Goal: Information Seeking & Learning: Learn about a topic

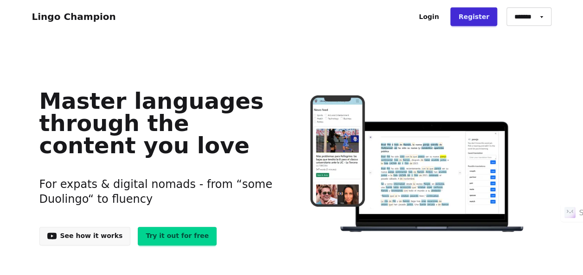
click at [168, 235] on link "Try it out for free" at bounding box center [177, 236] width 79 height 19
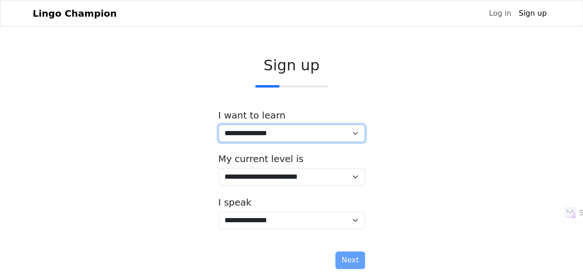
click at [358, 132] on select "**********" at bounding box center [291, 134] width 146 height 18
select select "**"
click at [218, 125] on select "**********" at bounding box center [291, 134] width 146 height 18
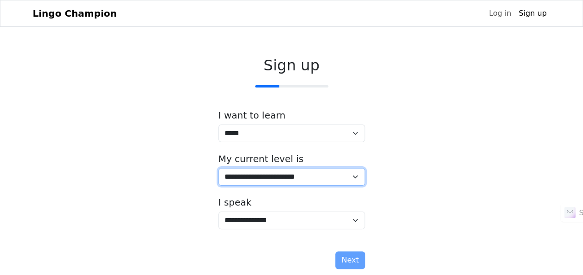
click at [353, 175] on select "**********" at bounding box center [291, 177] width 146 height 18
select select "*"
click at [218, 168] on select "**********" at bounding box center [291, 177] width 146 height 18
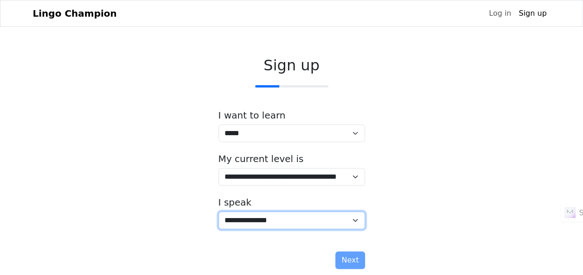
click at [358, 220] on select "**********" at bounding box center [291, 221] width 146 height 18
select select "*****"
click at [218, 212] on select "**********" at bounding box center [291, 221] width 146 height 18
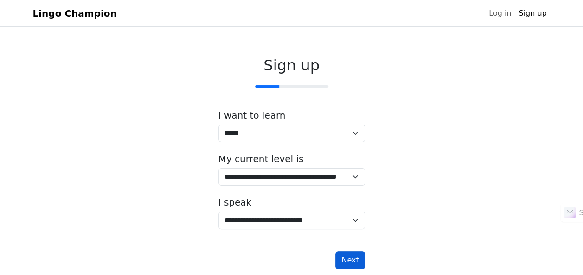
click at [354, 258] on button "Next" at bounding box center [349, 261] width 29 height 18
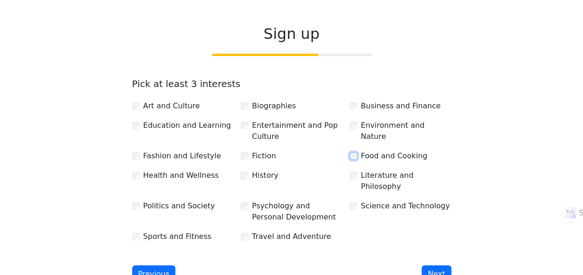
scroll to position [46, 0]
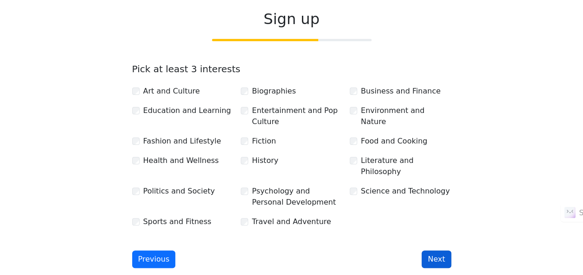
click at [434, 251] on button "Next" at bounding box center [435, 260] width 29 height 18
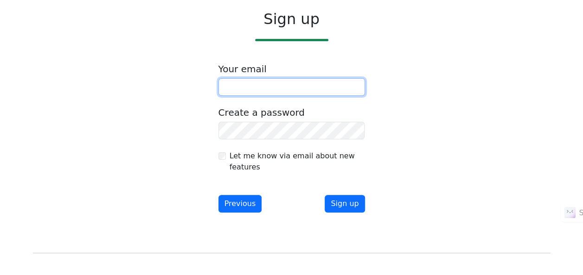
click at [253, 87] on input "email" at bounding box center [291, 87] width 146 height 18
type input "**********"
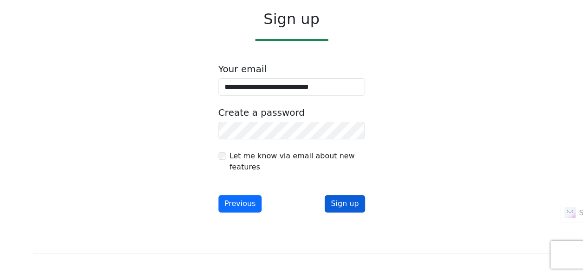
click at [348, 199] on button "Sign up" at bounding box center [344, 204] width 40 height 18
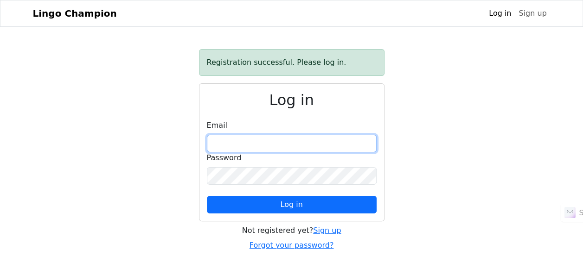
type input "**********"
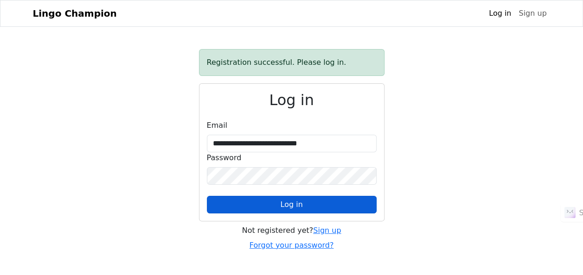
click at [294, 207] on span "Log in" at bounding box center [291, 204] width 22 height 9
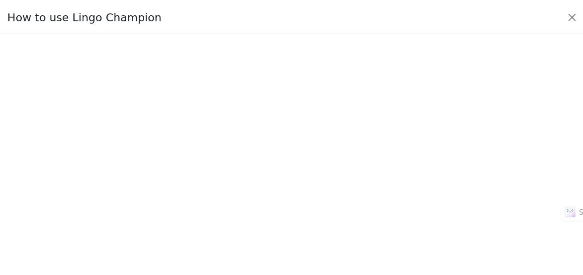
scroll to position [90, 0]
click at [578, 15] on button "Close" at bounding box center [578, 15] width 15 height 15
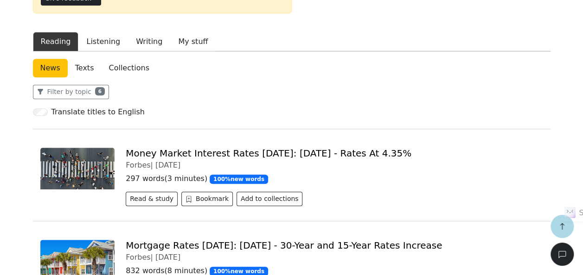
scroll to position [93, 0]
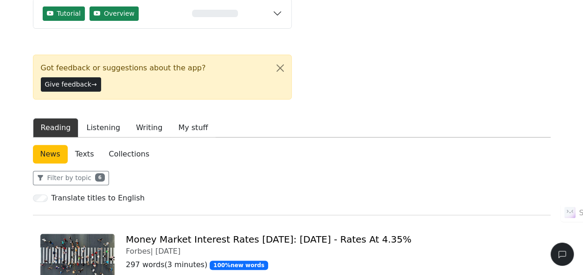
click at [51, 145] on link "News" at bounding box center [50, 154] width 35 height 19
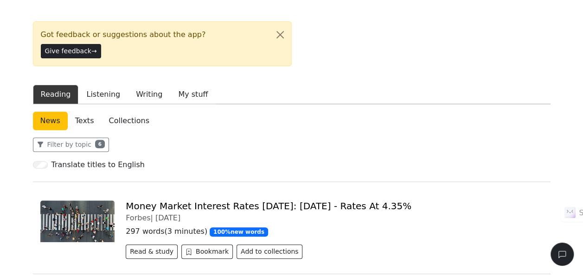
scroll to position [139, 0]
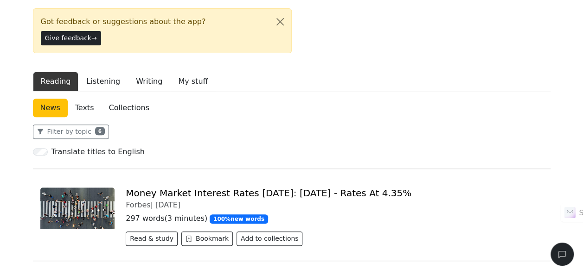
click at [183, 188] on link "Money Market Interest Rates Today: September 24, 2025 - Rates At 4.35%" at bounding box center [269, 193] width 286 height 11
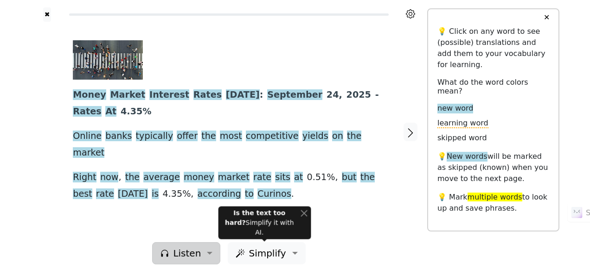
click at [209, 252] on button "Listen" at bounding box center [186, 253] width 68 height 22
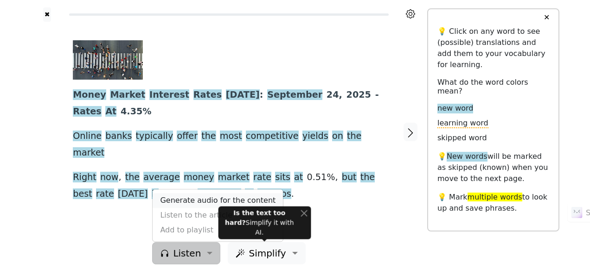
click at [198, 198] on link "Generate audio for the content" at bounding box center [217, 201] width 130 height 15
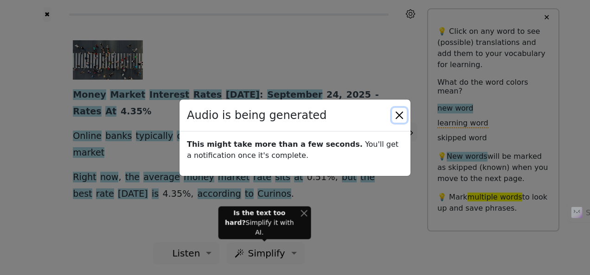
click at [402, 114] on button "Close" at bounding box center [399, 115] width 15 height 15
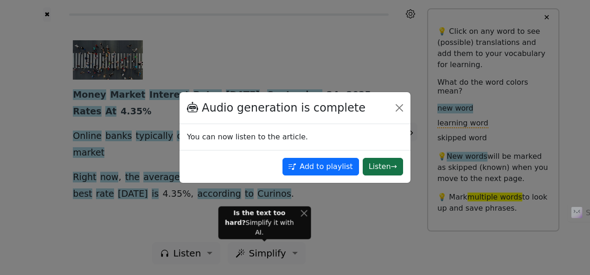
click at [382, 168] on button "Listen →" at bounding box center [382, 167] width 40 height 18
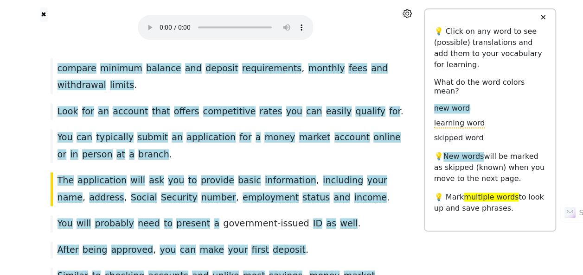
scroll to position [578, 0]
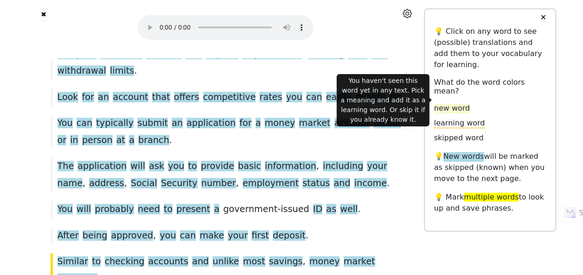
click at [460, 104] on span "new word" at bounding box center [452, 109] width 36 height 10
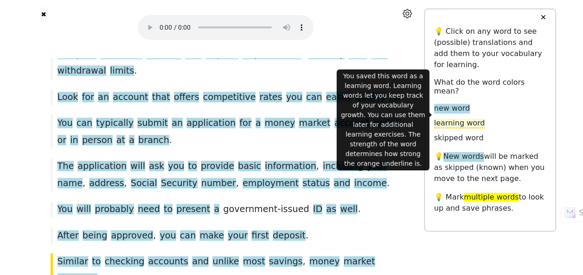
click at [460, 119] on span "learning word" at bounding box center [459, 124] width 51 height 10
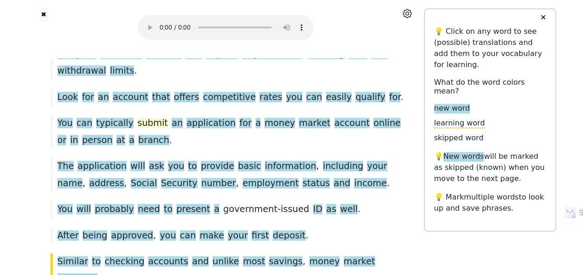
click at [145, 118] on span "submit" at bounding box center [152, 124] width 31 height 12
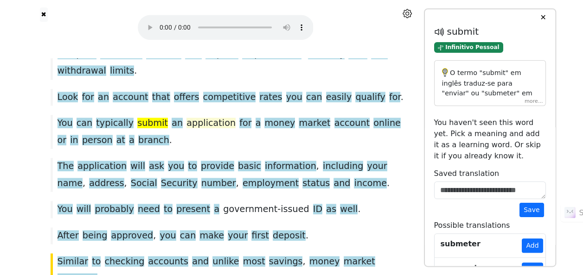
click at [186, 118] on span "application" at bounding box center [210, 124] width 49 height 12
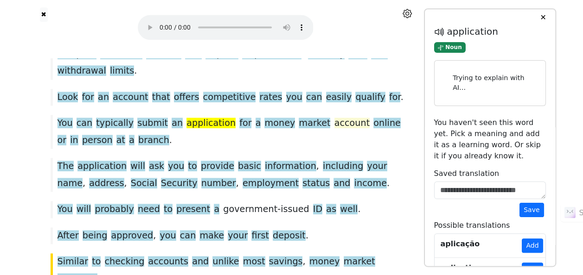
click at [334, 118] on span "account" at bounding box center [351, 124] width 35 height 12
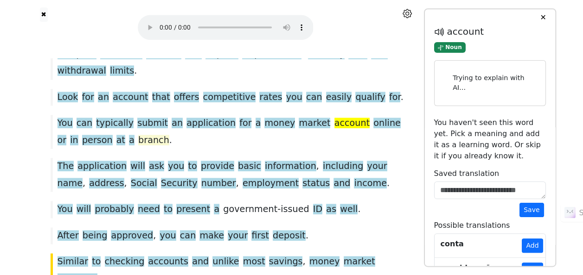
click at [138, 135] on span "branch" at bounding box center [153, 141] width 31 height 12
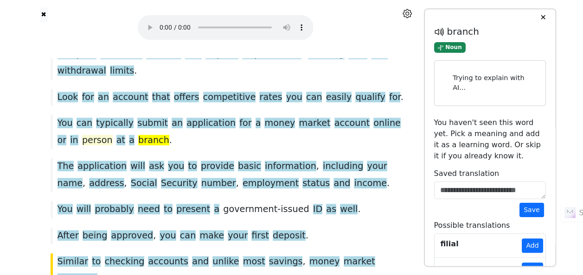
click at [82, 135] on span "person" at bounding box center [97, 141] width 31 height 12
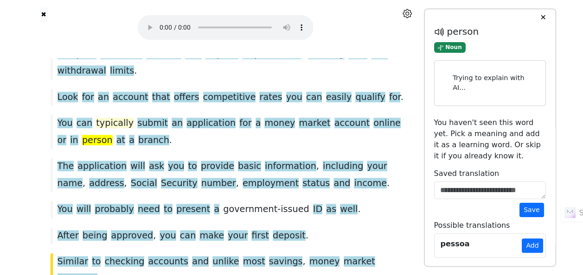
click at [109, 118] on span "typically" at bounding box center [115, 124] width 38 height 12
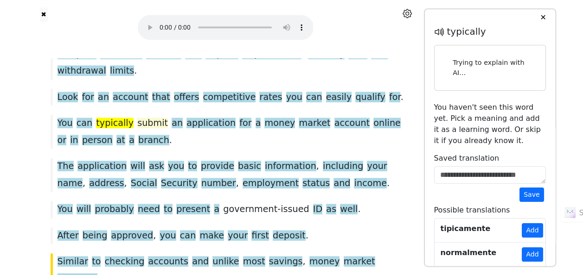
click at [137, 118] on span "submit" at bounding box center [152, 124] width 31 height 12
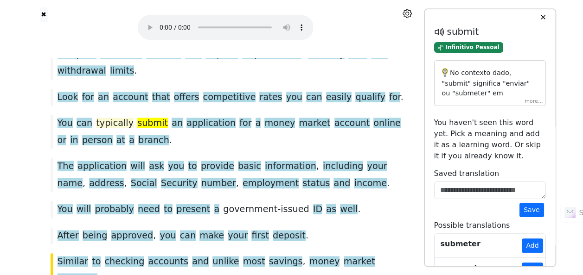
click at [115, 118] on span "typically" at bounding box center [115, 124] width 38 height 12
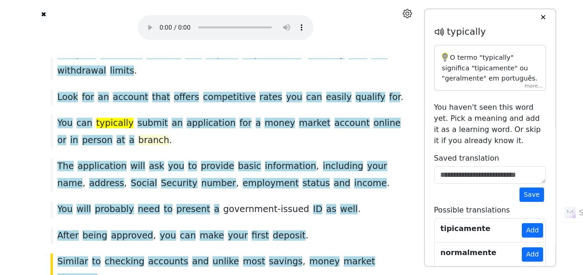
click at [138, 135] on span "branch" at bounding box center [153, 141] width 31 height 12
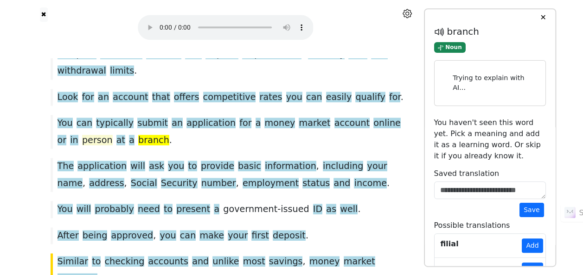
click at [82, 135] on span "person" at bounding box center [97, 141] width 31 height 12
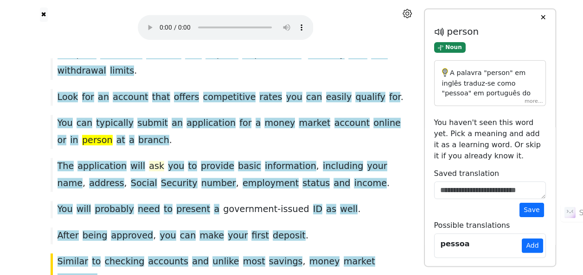
click at [149, 161] on span "ask" at bounding box center [156, 167] width 15 height 12
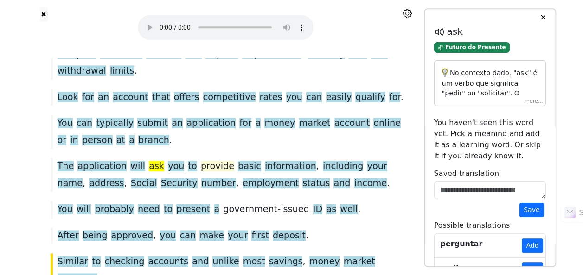
click at [201, 161] on span "provide" at bounding box center [217, 167] width 33 height 12
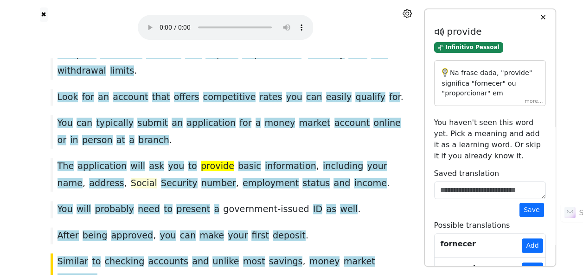
click at [131, 178] on span "Social" at bounding box center [144, 184] width 26 height 12
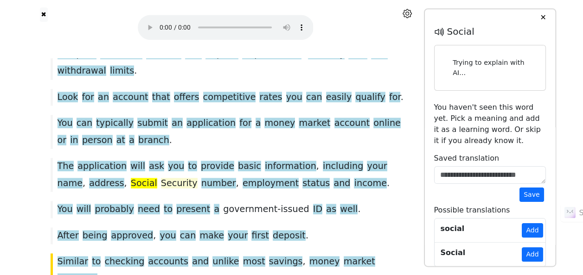
click at [161, 178] on span "Security" at bounding box center [179, 184] width 37 height 12
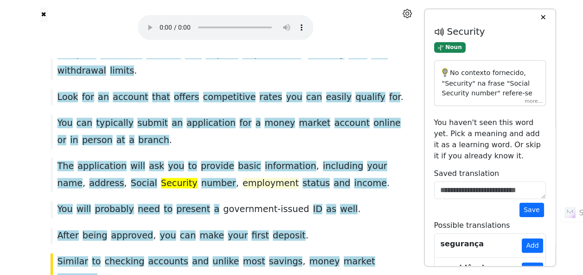
click at [242, 178] on span "employment" at bounding box center [270, 184] width 56 height 12
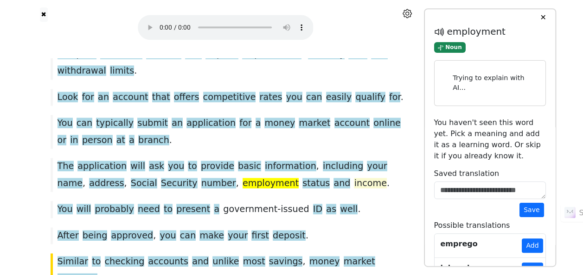
click at [354, 178] on span "income" at bounding box center [370, 184] width 32 height 12
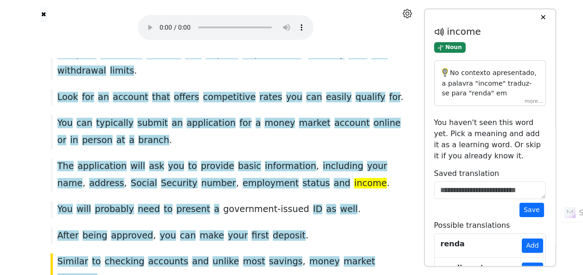
click at [245, 204] on span "government-issued" at bounding box center [266, 210] width 86 height 12
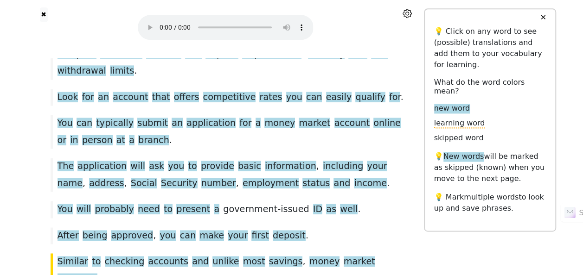
click at [246, 204] on span "government-issued" at bounding box center [266, 210] width 86 height 12
drag, startPoint x: 215, startPoint y: 157, endPoint x: 277, endPoint y: 160, distance: 62.2
click at [277, 204] on span "government-issued" at bounding box center [266, 210] width 86 height 12
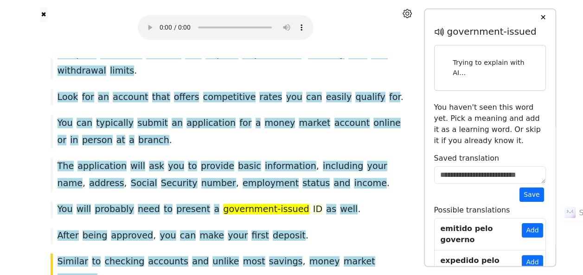
drag, startPoint x: 277, startPoint y: 160, endPoint x: 290, endPoint y: 161, distance: 13.0
click at [313, 204] on span "ID" at bounding box center [317, 210] width 9 height 12
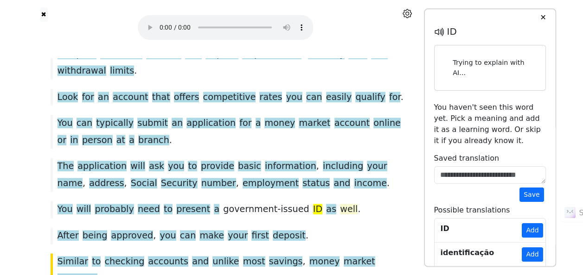
click at [340, 204] on span "well" at bounding box center [349, 210] width 18 height 12
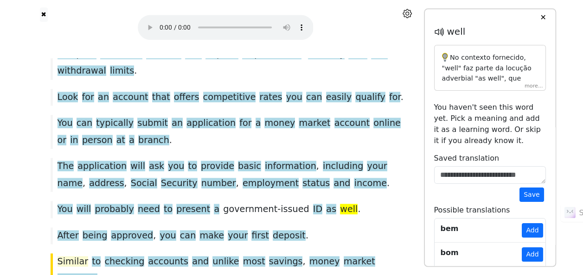
click at [70, 256] on span "Similar" at bounding box center [72, 262] width 31 height 12
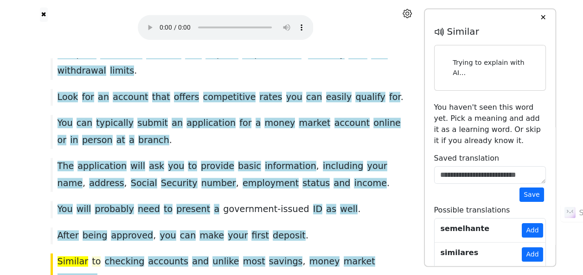
click at [92, 256] on span "to" at bounding box center [96, 262] width 9 height 12
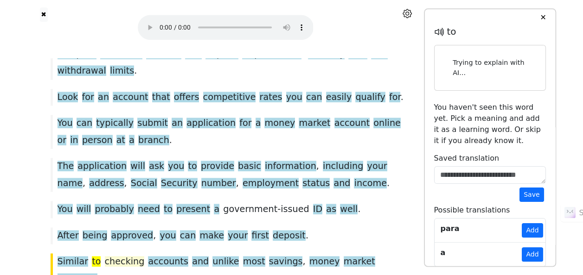
click at [118, 256] on span "checking" at bounding box center [125, 262] width 40 height 12
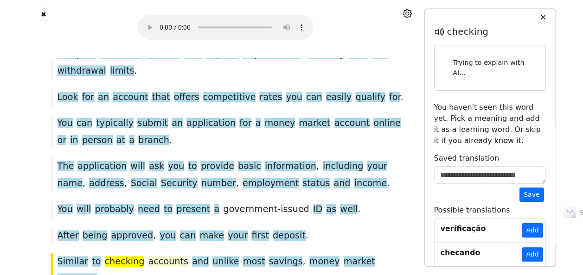
click at [161, 256] on span "accounts" at bounding box center [168, 262] width 40 height 12
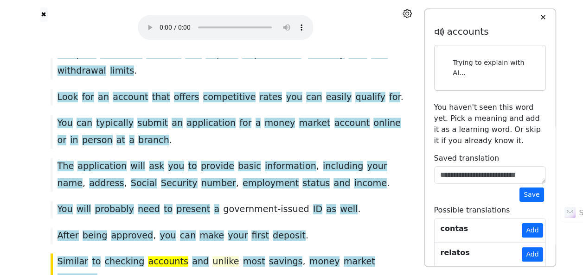
click at [212, 256] on span "unlike" at bounding box center [225, 262] width 26 height 12
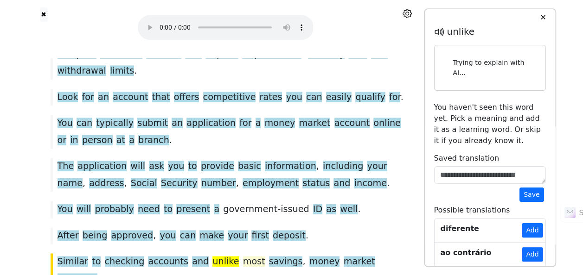
click at [243, 256] on span "most" at bounding box center [254, 262] width 22 height 12
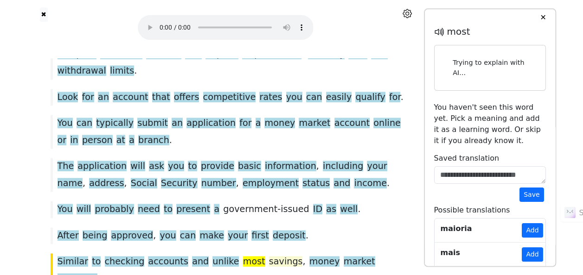
click at [269, 256] on span "savings" at bounding box center [286, 262] width 34 height 12
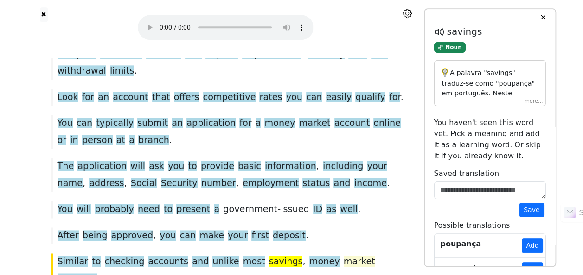
click at [343, 256] on span "market" at bounding box center [359, 262] width 32 height 12
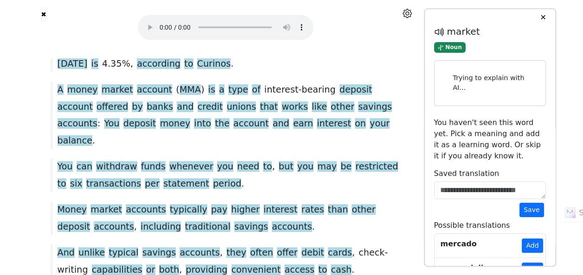
scroll to position [22, 0]
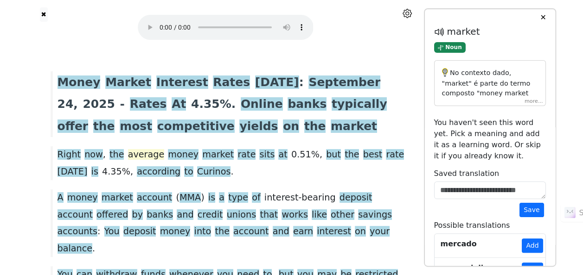
click at [130, 154] on span "average" at bounding box center [146, 155] width 37 height 12
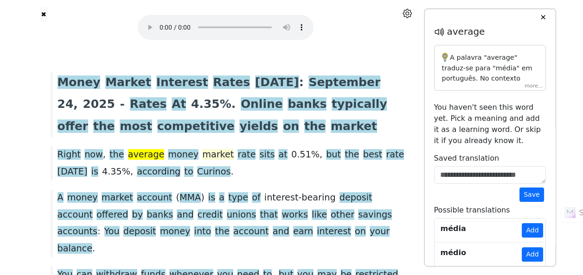
click at [202, 155] on span "market" at bounding box center [218, 155] width 32 height 12
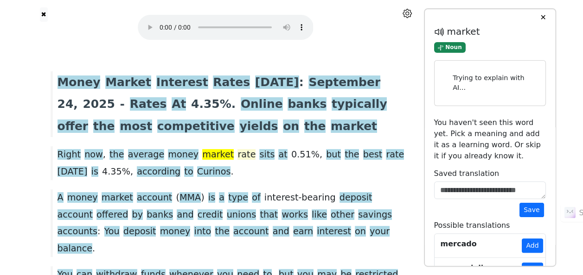
click at [237, 156] on span "rate" at bounding box center [246, 155] width 18 height 12
click at [259, 157] on span "sits" at bounding box center [266, 155] width 15 height 12
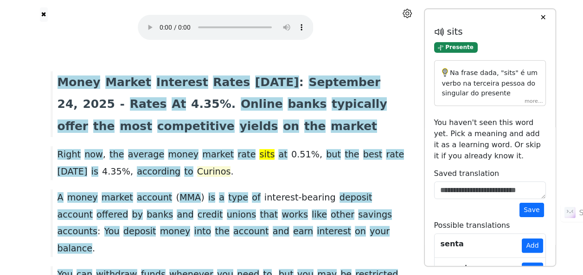
click at [197, 174] on span "Curinos" at bounding box center [214, 172] width 34 height 12
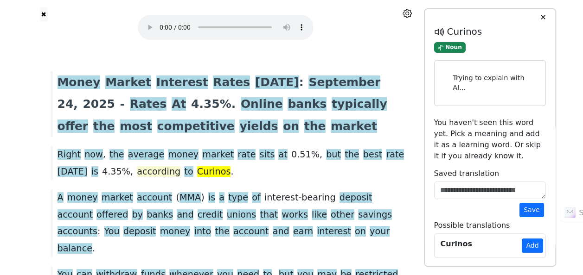
click at [137, 171] on span "according" at bounding box center [159, 172] width 44 height 12
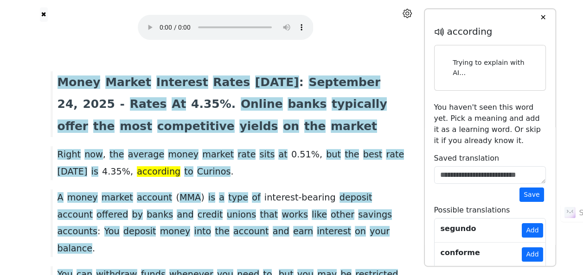
scroll to position [68, 0]
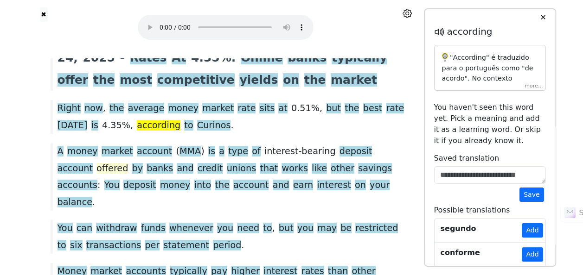
click at [128, 163] on span "offered" at bounding box center [112, 169] width 32 height 12
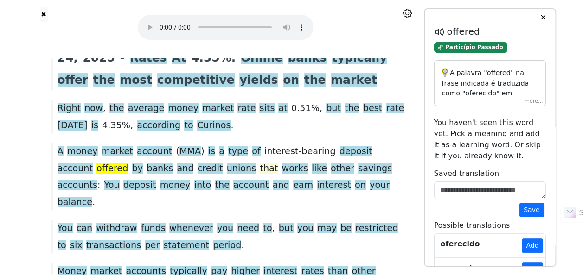
click at [260, 167] on span "that" at bounding box center [269, 169] width 18 height 12
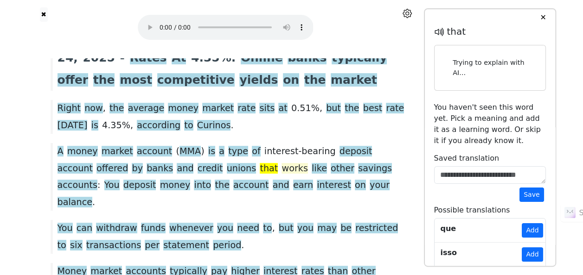
click at [281, 169] on span "works" at bounding box center [294, 169] width 26 height 12
click at [311, 168] on span "like" at bounding box center [318, 169] width 15 height 12
click at [330, 167] on span "other" at bounding box center [342, 169] width 24 height 12
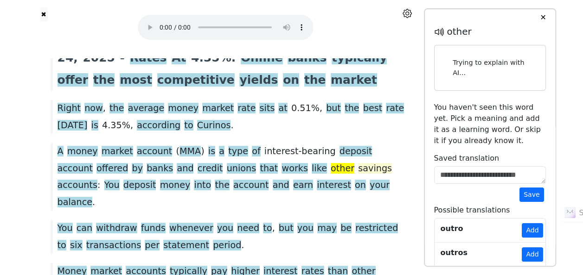
drag, startPoint x: 268, startPoint y: 163, endPoint x: 279, endPoint y: 165, distance: 11.7
click at [358, 163] on span "savings" at bounding box center [375, 169] width 34 height 12
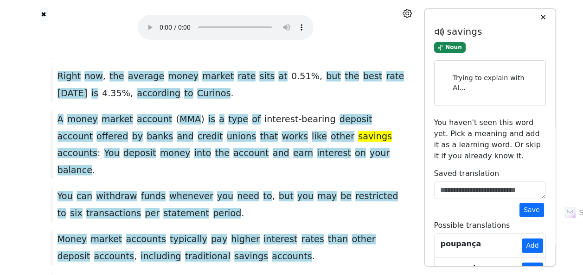
scroll to position [114, 0]
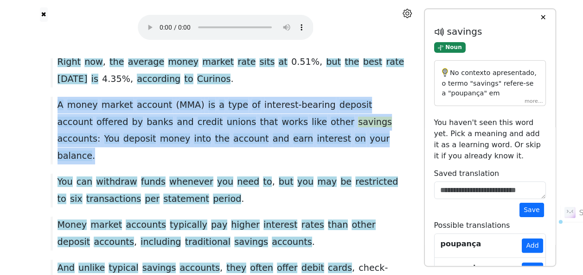
drag, startPoint x: 56, startPoint y: 102, endPoint x: 294, endPoint y: 141, distance: 241.8
click at [294, 141] on div "A money market account ( MMA ) is a type of interest-bearing deposit account of…" at bounding box center [225, 131] width 359 height 68
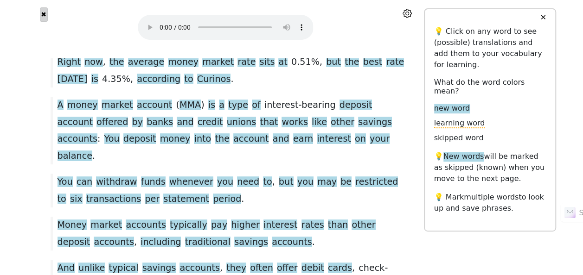
click at [41, 12] on button "✖" at bounding box center [44, 14] width 8 height 14
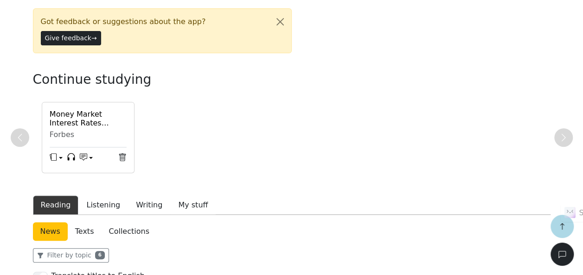
scroll to position [232, 0]
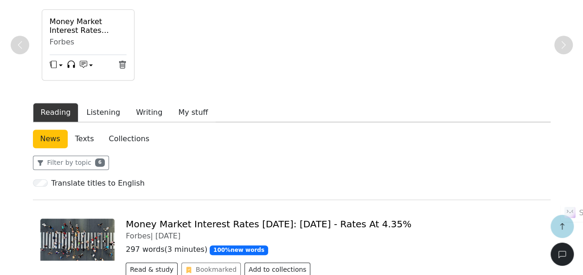
click at [82, 130] on link "Texts" at bounding box center [85, 139] width 34 height 19
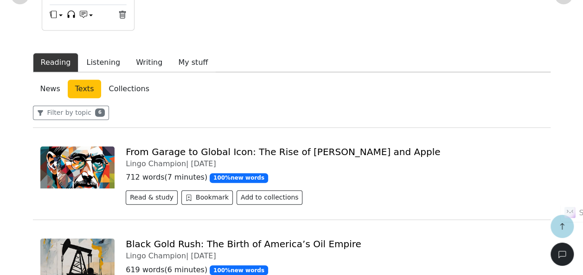
scroll to position [232, 0]
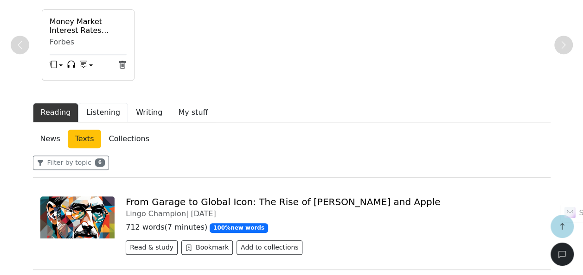
click at [95, 103] on button "Listening" at bounding box center [103, 112] width 50 height 19
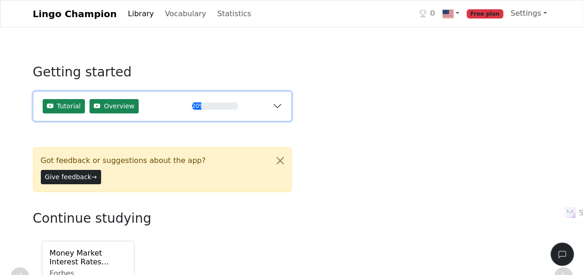
click at [278, 105] on button "Tutorial Overview 20%" at bounding box center [162, 106] width 258 height 29
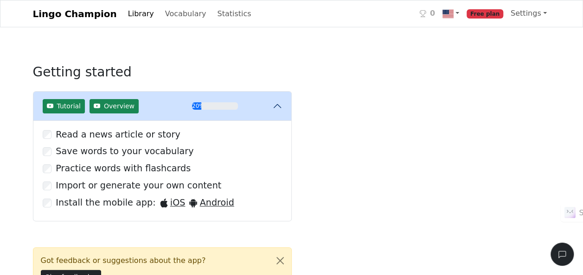
click at [164, 13] on link "Vocabulary" at bounding box center [185, 14] width 49 height 19
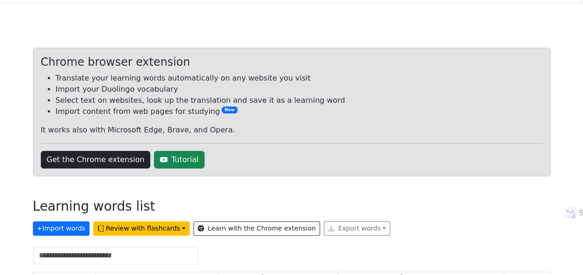
scroll to position [50, 0]
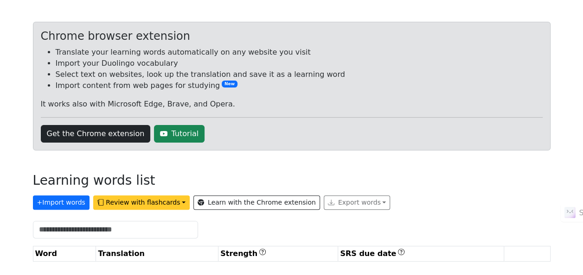
click at [126, 199] on button "Review with flashcards" at bounding box center [141, 203] width 96 height 14
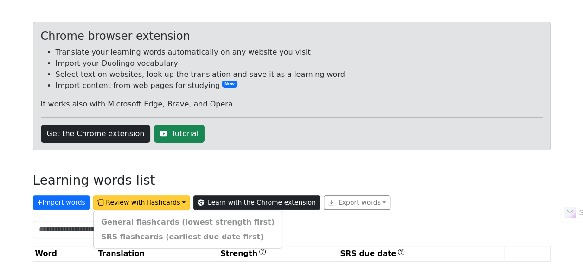
click at [226, 200] on link "Learn with the Chrome extension" at bounding box center [256, 203] width 127 height 14
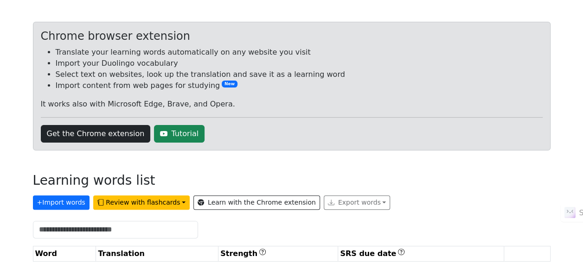
scroll to position [0, 0]
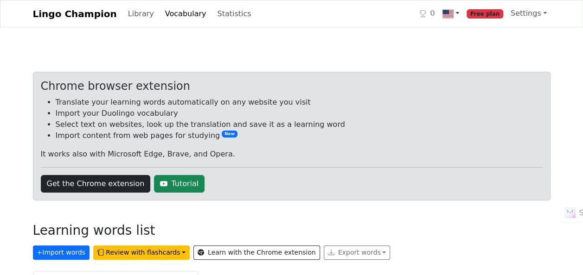
click at [453, 13] on img at bounding box center [447, 13] width 11 height 11
click at [540, 13] on link "Settings" at bounding box center [529, 13] width 44 height 19
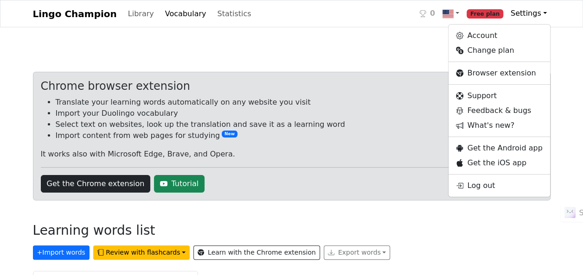
click at [308, 53] on div "Chrome browser extension Translate your learning words automatically on any web…" at bounding box center [291, 185] width 528 height 270
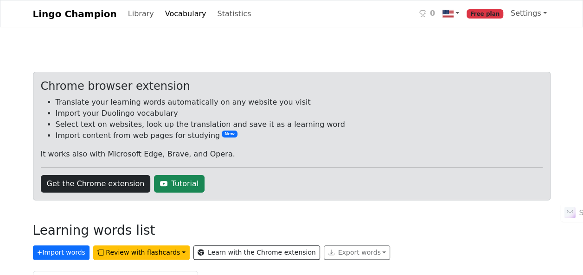
click at [57, 15] on link "Lingo Champion" at bounding box center [75, 14] width 84 height 19
click at [463, 11] on link at bounding box center [450, 13] width 24 height 19
click at [497, 13] on span "Free plan" at bounding box center [484, 13] width 37 height 9
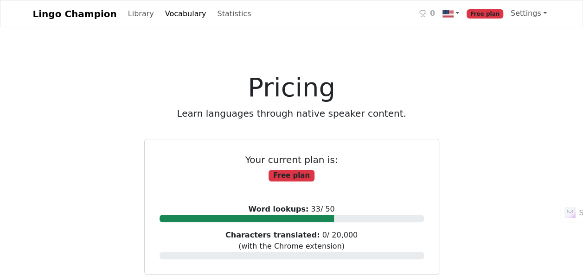
click at [497, 13] on span "Free plan" at bounding box center [484, 13] width 37 height 9
click at [527, 15] on link "Settings" at bounding box center [529, 13] width 44 height 19
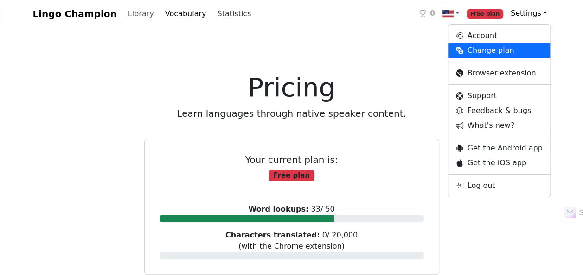
click at [216, 10] on link "Statistics" at bounding box center [233, 14] width 41 height 19
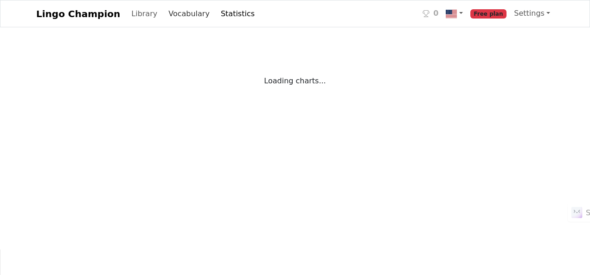
click at [175, 11] on link "Vocabulary" at bounding box center [189, 14] width 49 height 19
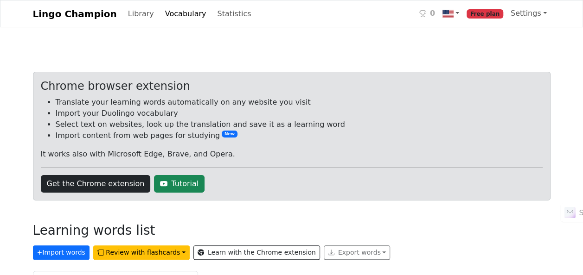
click at [175, 13] on link "Vocabulary" at bounding box center [185, 14] width 49 height 19
click at [124, 15] on link "Library" at bounding box center [140, 14] width 33 height 19
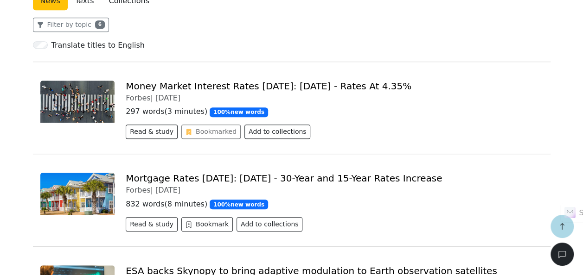
scroll to position [371, 0]
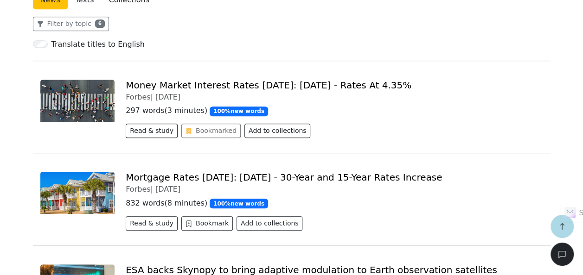
click at [96, 177] on img at bounding box center [77, 193] width 75 height 42
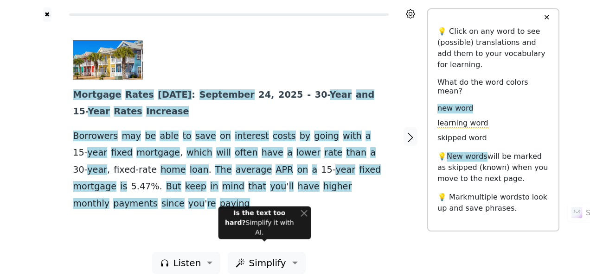
click at [546, 16] on button "✕" at bounding box center [546, 17] width 17 height 17
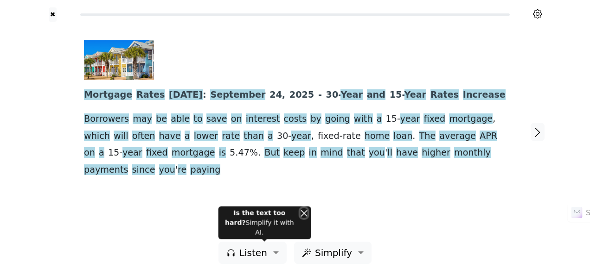
click at [303, 218] on button "Close" at bounding box center [303, 214] width 7 height 10
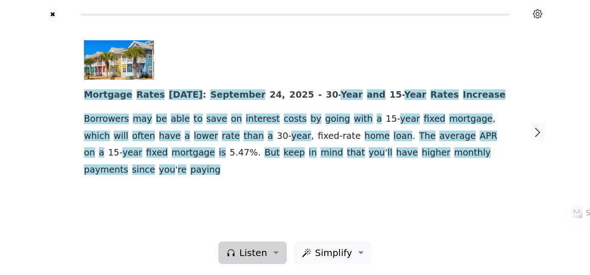
click at [273, 251] on button "Listen" at bounding box center [252, 253] width 68 height 22
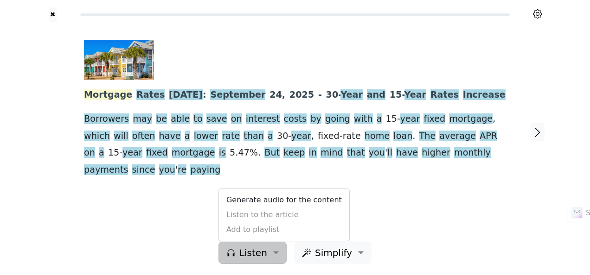
click at [113, 97] on span "Mortgage" at bounding box center [108, 95] width 48 height 12
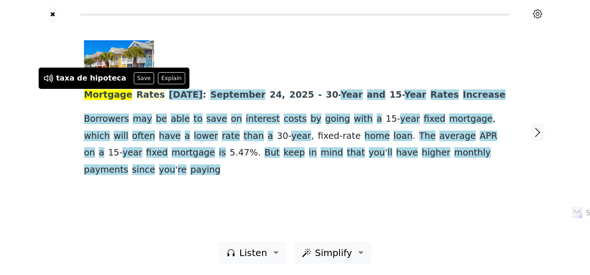
click at [140, 93] on span "Rates" at bounding box center [150, 95] width 28 height 12
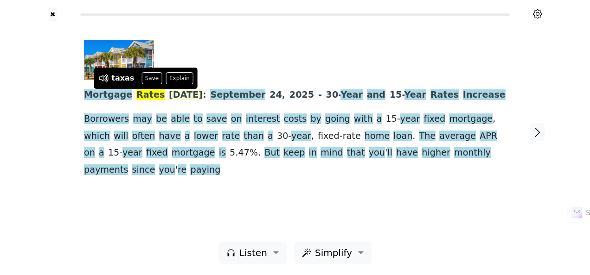
click at [171, 97] on span "Today" at bounding box center [186, 95] width 34 height 12
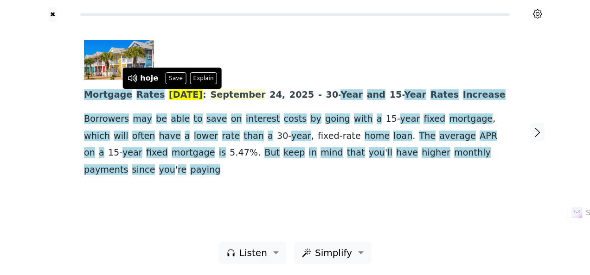
click at [215, 94] on span "September" at bounding box center [237, 95] width 55 height 12
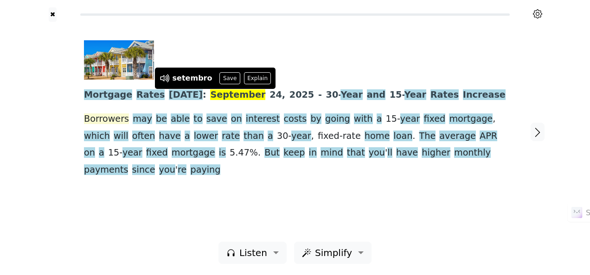
click at [91, 118] on span "Borrowers" at bounding box center [106, 120] width 45 height 12
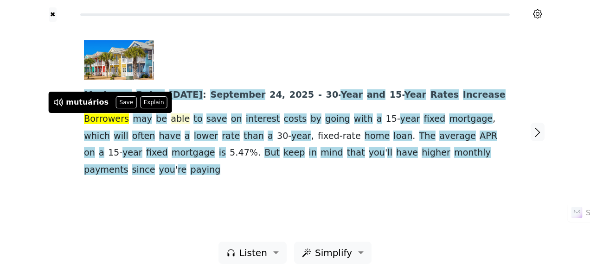
click at [171, 121] on span "able" at bounding box center [180, 120] width 19 height 12
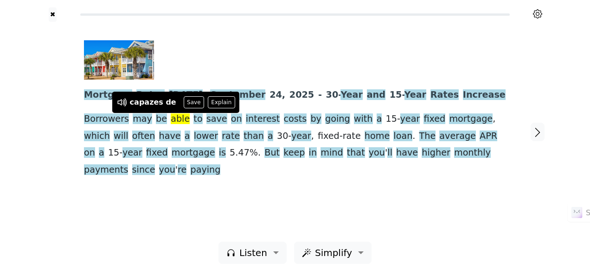
click at [266, 55] on div at bounding box center [291, 59] width 415 height 39
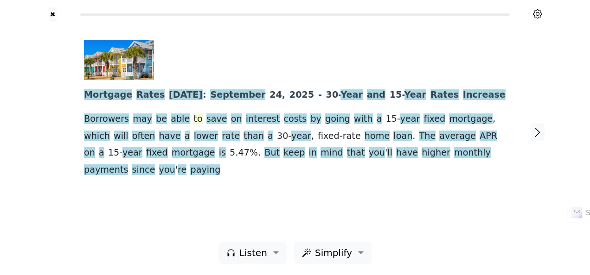
click at [193, 119] on span "to" at bounding box center [197, 120] width 9 height 12
click at [206, 119] on span "save" at bounding box center [216, 120] width 21 height 12
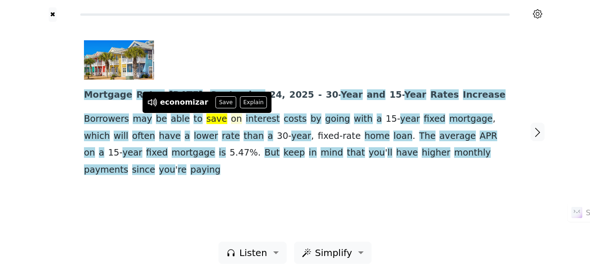
click at [231, 118] on span "on" at bounding box center [236, 120] width 11 height 12
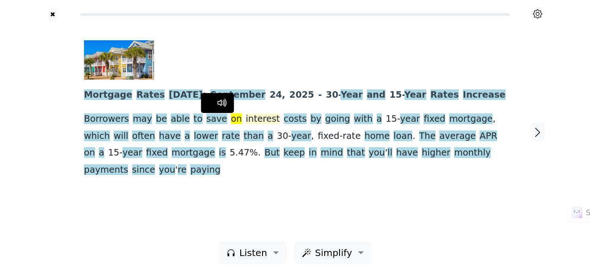
click at [246, 119] on span "interest" at bounding box center [263, 120] width 34 height 12
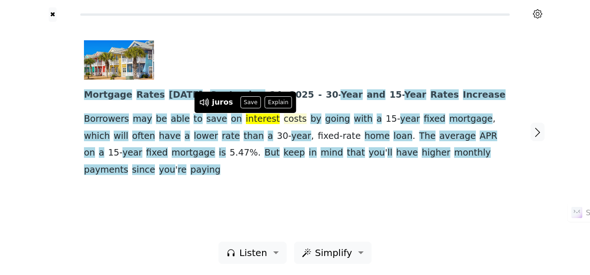
click at [284, 119] on span "costs" at bounding box center [295, 120] width 23 height 12
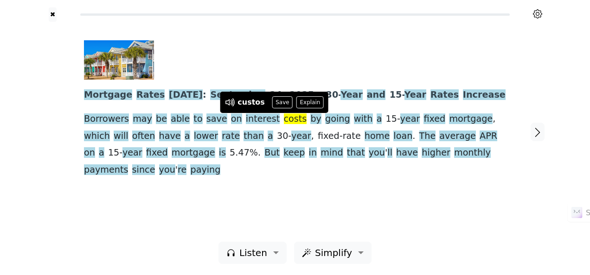
click at [301, 62] on div at bounding box center [291, 59] width 415 height 39
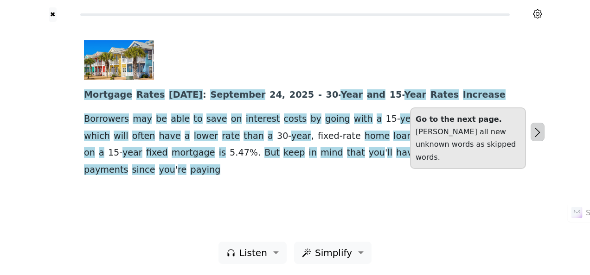
click at [539, 133] on icon "button" at bounding box center [536, 132] width 5 height 9
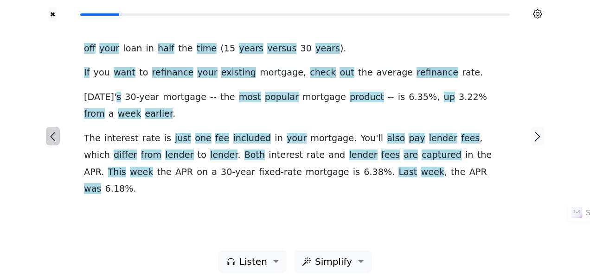
click at [52, 135] on icon "button" at bounding box center [52, 136] width 11 height 11
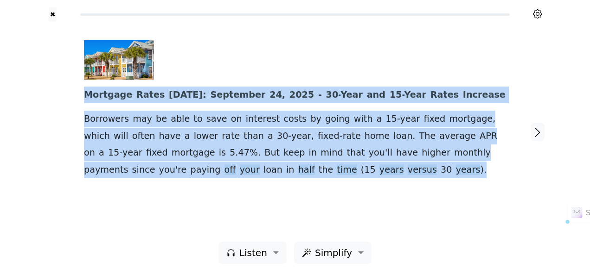
drag, startPoint x: 80, startPoint y: 96, endPoint x: 300, endPoint y: 167, distance: 231.7
click at [300, 167] on div "Mortgage Rates Today : September 24 , 2025 - 30- Year and 15- Year Rates Increa…" at bounding box center [295, 132] width 440 height 220
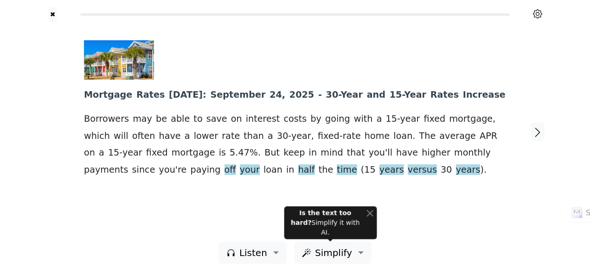
drag, startPoint x: 300, startPoint y: 167, endPoint x: 349, endPoint y: 187, distance: 52.3
click at [349, 187] on div "Mortgage Rates Today : September 24 , 2025 - 30- Year and 15- Year Rates Increa…" at bounding box center [295, 132] width 440 height 220
click at [358, 253] on button "Simplify" at bounding box center [332, 253] width 77 height 22
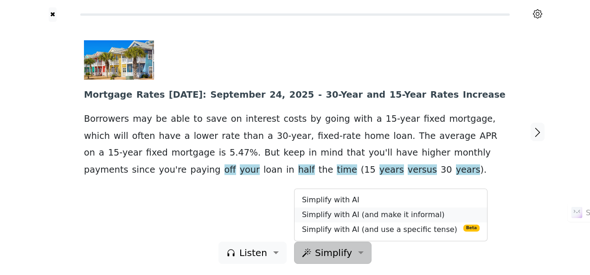
click at [364, 216] on link "Simplify with AI (and make it informal)" at bounding box center [390, 215] width 192 height 15
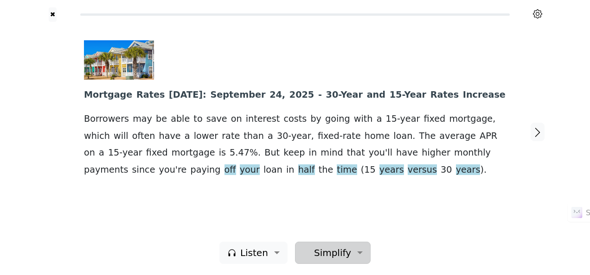
click at [355, 248] on button "Simplify" at bounding box center [333, 253] width 76 height 22
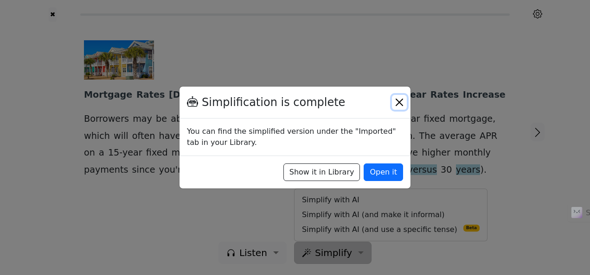
click at [398, 101] on button "Close" at bounding box center [399, 102] width 15 height 15
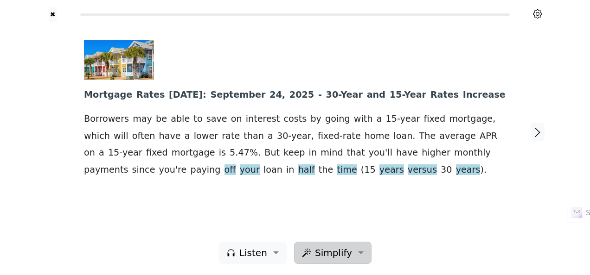
click at [344, 251] on span "Simplify" at bounding box center [333, 253] width 37 height 14
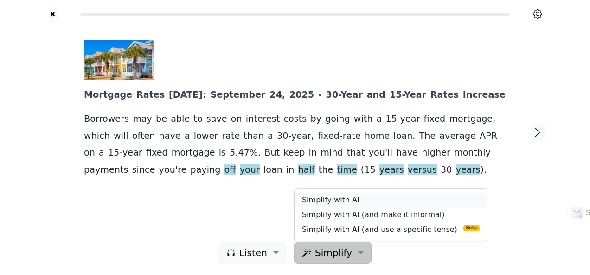
click at [347, 199] on link "Simplify with AI" at bounding box center [390, 200] width 192 height 15
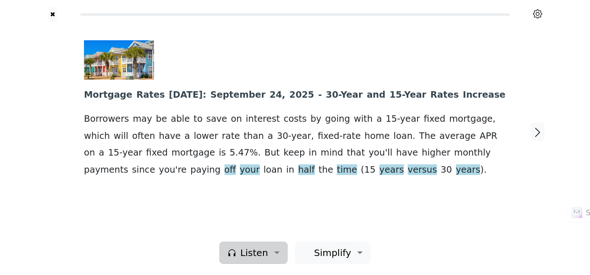
click at [272, 253] on button "Listen" at bounding box center [253, 253] width 68 height 22
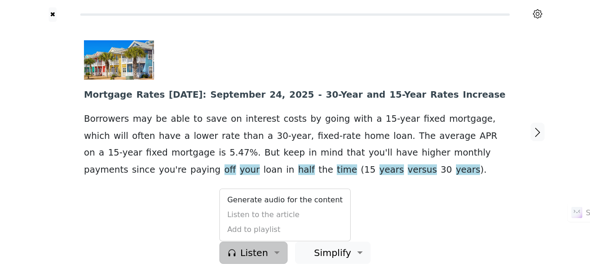
click at [379, 178] on div "Mortgage Rates Today : September 24 , 2025 - 30- Year and 15- Year Rates Increa…" at bounding box center [295, 109] width 422 height 138
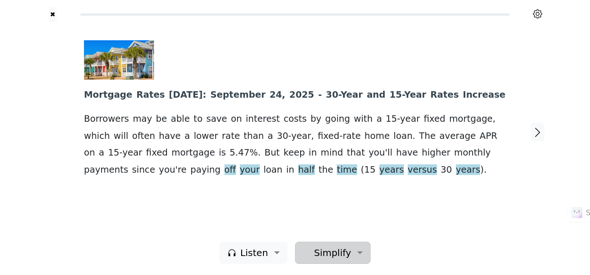
click at [353, 252] on button "Simplify" at bounding box center [333, 253] width 76 height 22
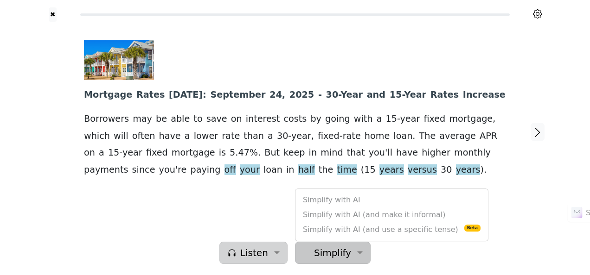
click at [257, 251] on span "Listen" at bounding box center [254, 253] width 28 height 14
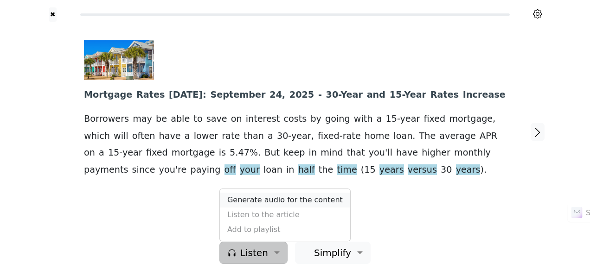
click at [265, 198] on link "Generate audio for the content" at bounding box center [285, 200] width 130 height 15
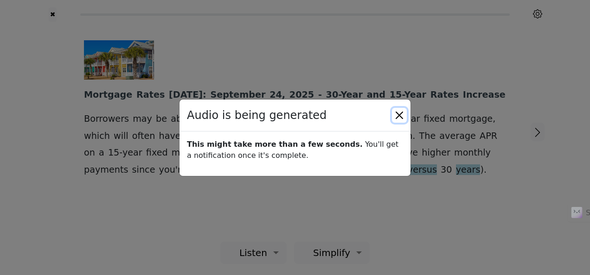
click at [400, 114] on button "Close" at bounding box center [399, 115] width 15 height 15
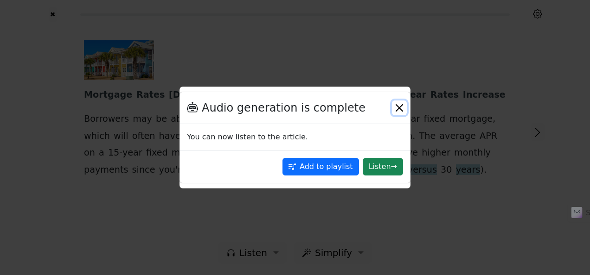
click at [399, 108] on button "Close" at bounding box center [399, 108] width 15 height 15
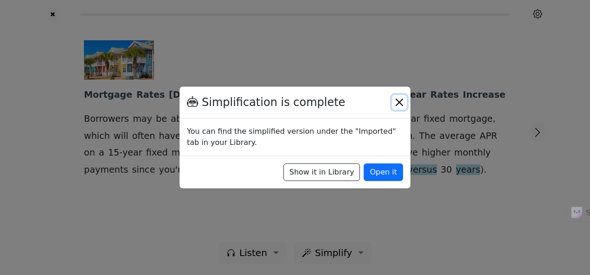
click at [399, 100] on button "Close" at bounding box center [399, 102] width 15 height 15
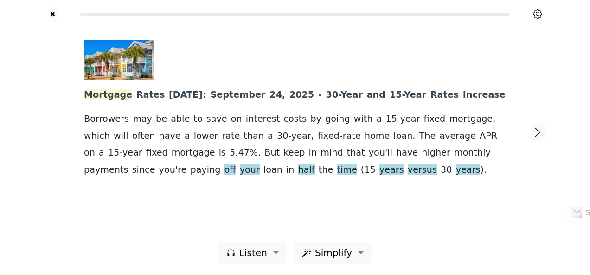
click at [98, 95] on span "Mortgage" at bounding box center [108, 95] width 48 height 12
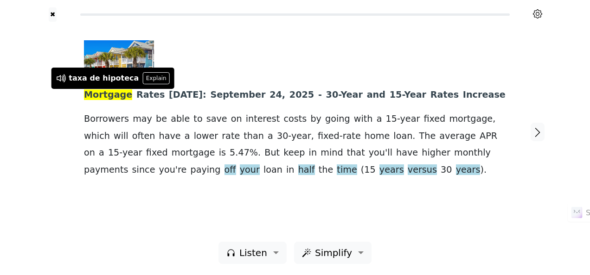
click at [199, 62] on div at bounding box center [291, 59] width 415 height 39
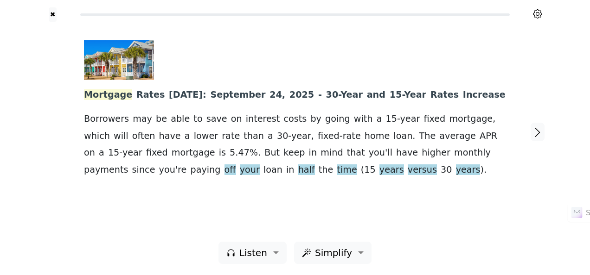
click at [111, 97] on span "Mortgage" at bounding box center [108, 95] width 48 height 12
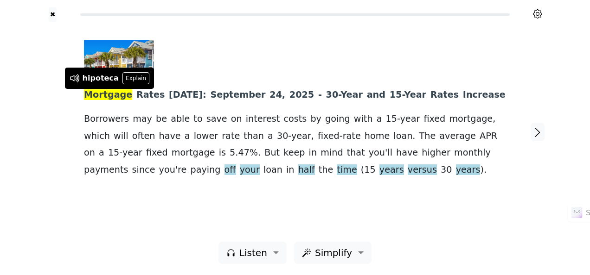
click at [209, 59] on div at bounding box center [291, 59] width 415 height 39
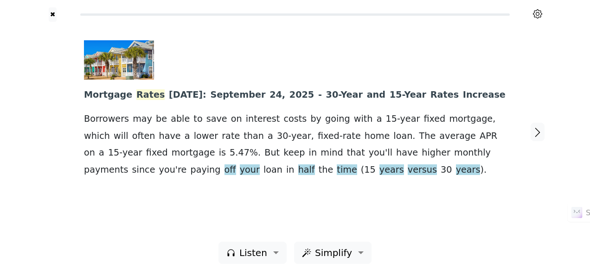
click at [139, 95] on span "Rates" at bounding box center [150, 95] width 28 height 12
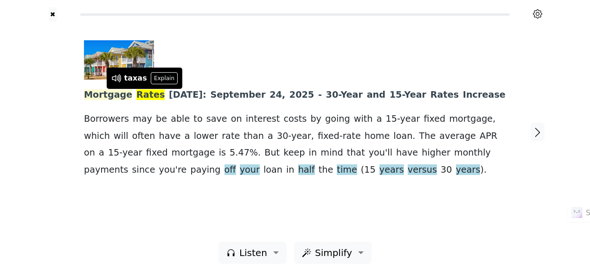
click at [102, 97] on span "Mortgage" at bounding box center [108, 95] width 48 height 12
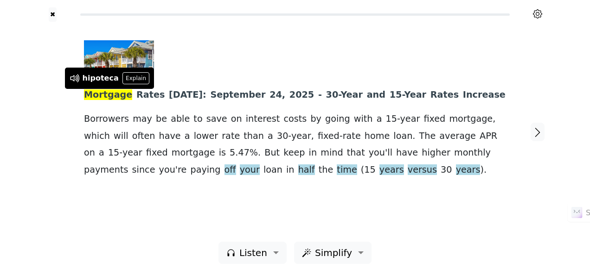
click at [195, 37] on div "Mortgage Rates Today : September 24 , 2025 - 30- Year and 15- Year Rates Increa…" at bounding box center [295, 132] width 440 height 220
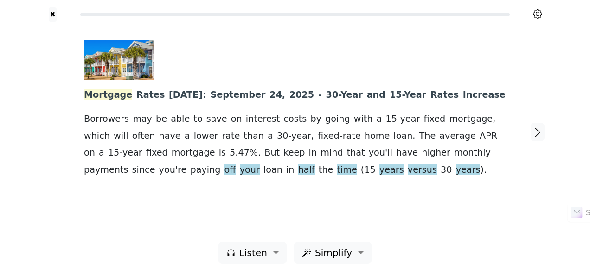
click at [108, 96] on span "Mortgage" at bounding box center [108, 95] width 48 height 12
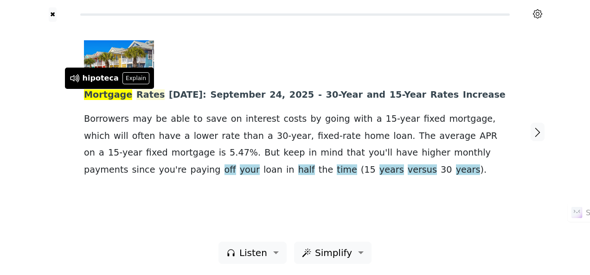
click at [141, 93] on span "Rates" at bounding box center [150, 95] width 28 height 12
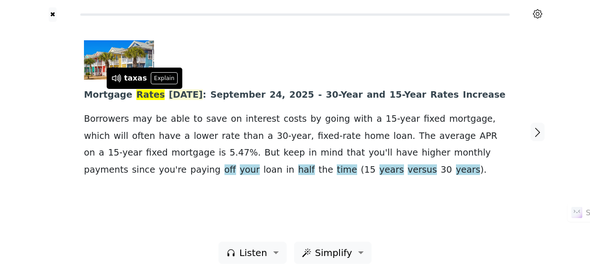
click at [171, 95] on span "Today" at bounding box center [186, 95] width 34 height 12
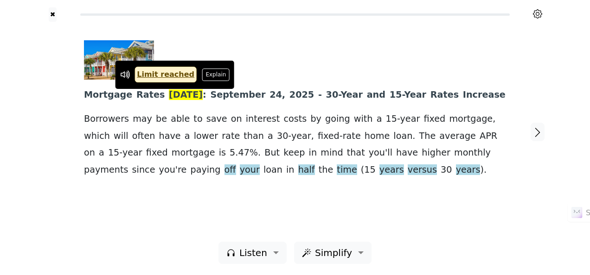
click at [53, 67] on div at bounding box center [53, 132] width 44 height 220
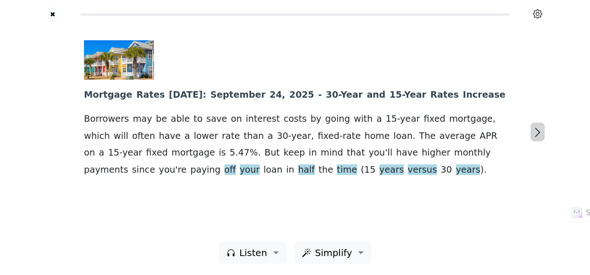
click at [536, 132] on icon "button" at bounding box center [537, 132] width 11 height 11
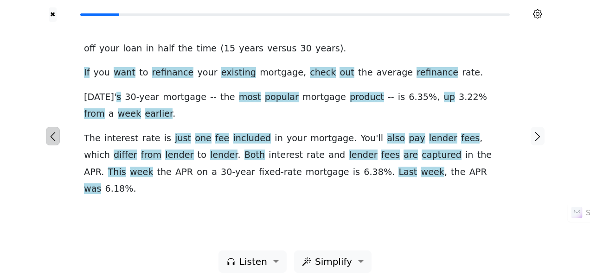
click at [50, 131] on icon "button" at bounding box center [52, 136] width 11 height 11
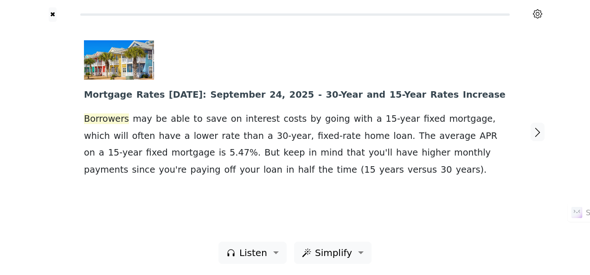
click at [110, 117] on span "Borrowers" at bounding box center [106, 120] width 45 height 12
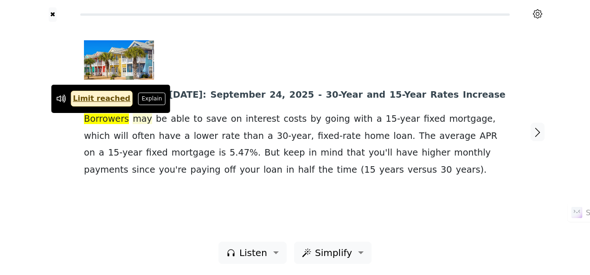
click at [140, 121] on span "may" at bounding box center [142, 120] width 19 height 12
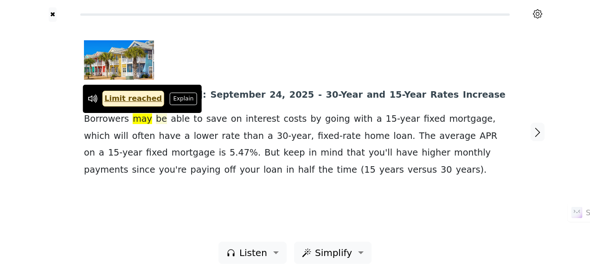
click at [156, 119] on span "be" at bounding box center [161, 120] width 11 height 12
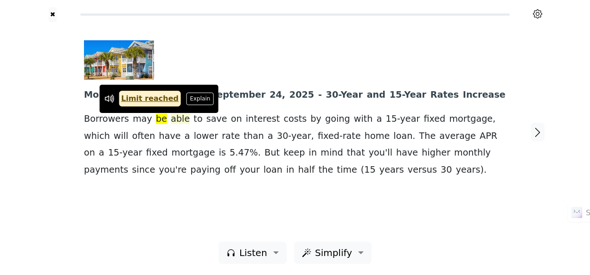
click at [171, 118] on span "able" at bounding box center [180, 120] width 19 height 12
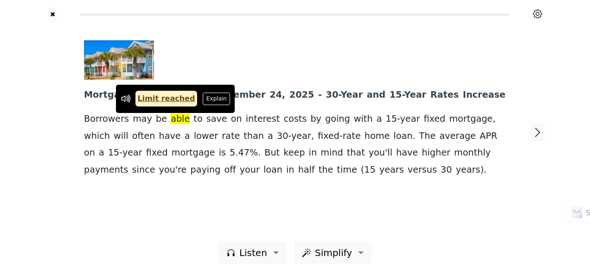
click at [213, 68] on div at bounding box center [291, 59] width 415 height 39
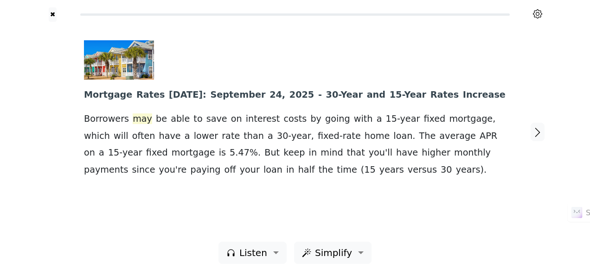
click at [138, 121] on span "may" at bounding box center [142, 120] width 19 height 12
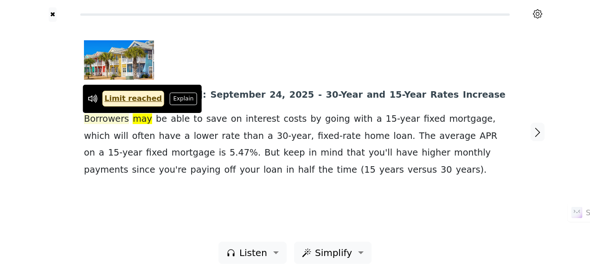
click at [109, 117] on span "Borrowers" at bounding box center [106, 120] width 45 height 12
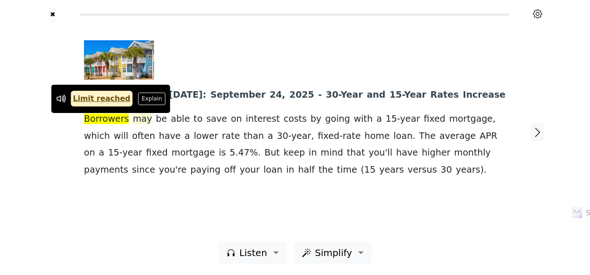
click at [133, 117] on span "may" at bounding box center [142, 120] width 19 height 12
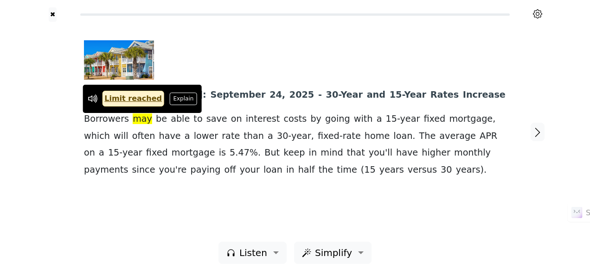
click at [236, 60] on div at bounding box center [291, 59] width 415 height 39
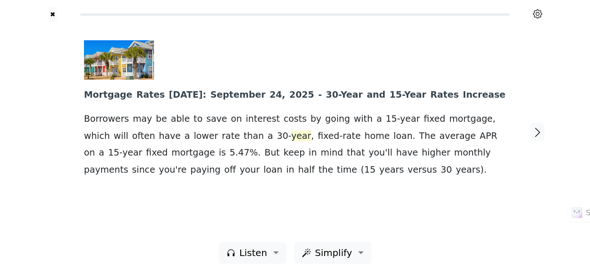
click at [291, 137] on span "year" at bounding box center [301, 137] width 20 height 12
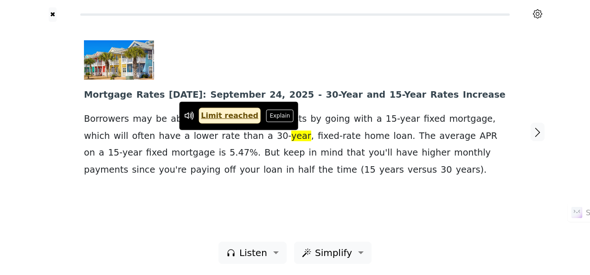
click at [277, 136] on span "30-" at bounding box center [284, 137] width 14 height 12
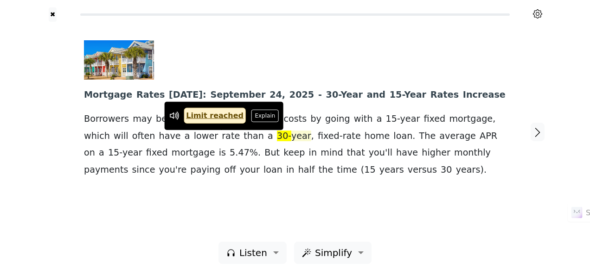
click at [291, 138] on span "year" at bounding box center [301, 137] width 20 height 12
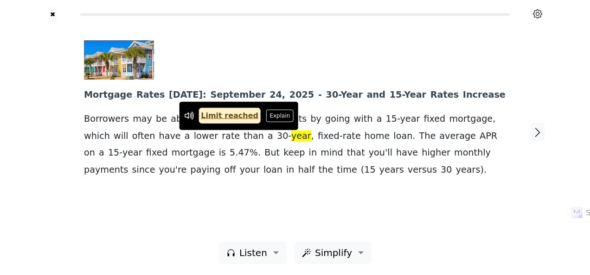
click at [317, 136] on span "fixed-rate" at bounding box center [338, 137] width 43 height 12
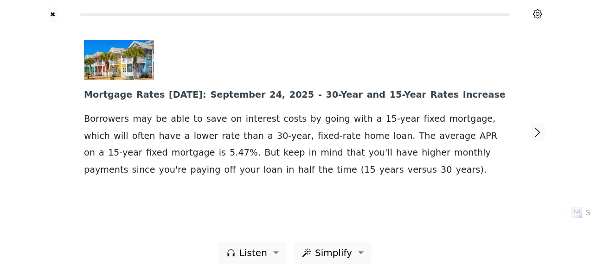
click at [398, 183] on div "Mortgage Rates Today : September 24 , 2025 - 30- Year and 15- Year Rates Increa…" at bounding box center [295, 132] width 440 height 220
click at [268, 196] on div "Mortgage Rates Today : September 24 , 2025 - 30- Year and 15- Year Rates Increa…" at bounding box center [295, 132] width 440 height 220
click at [113, 122] on span "Borrowers" at bounding box center [106, 120] width 45 height 12
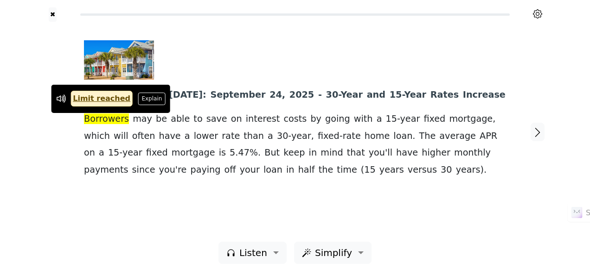
click at [246, 53] on div at bounding box center [291, 59] width 415 height 39
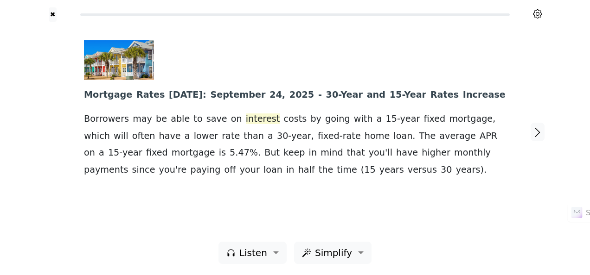
click at [246, 122] on span "interest" at bounding box center [263, 120] width 34 height 12
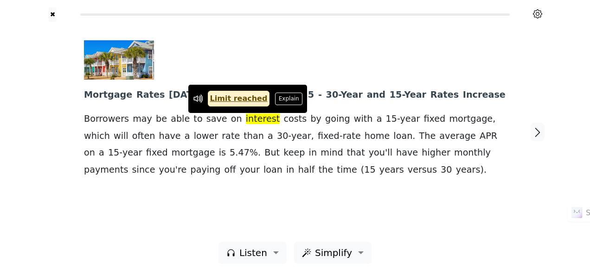
click at [249, 68] on div at bounding box center [291, 59] width 415 height 39
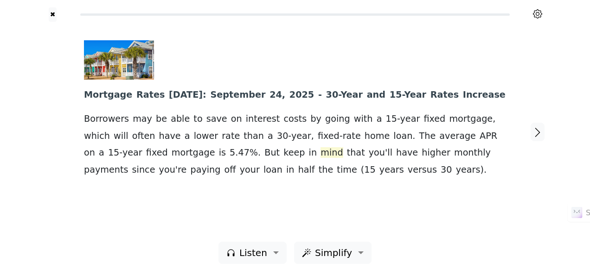
click at [320, 154] on span "mind" at bounding box center [331, 153] width 22 height 12
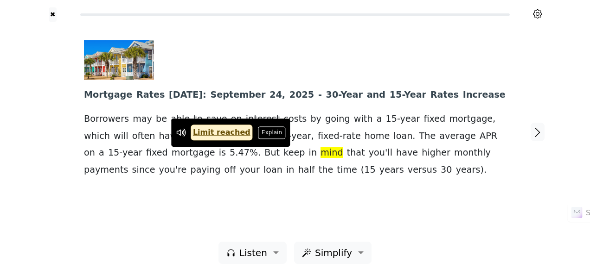
click at [336, 176] on div "Mortgage Rates Today : September 24 , 2025 - 30- Year and 15- Year Rates Increa…" at bounding box center [295, 109] width 422 height 138
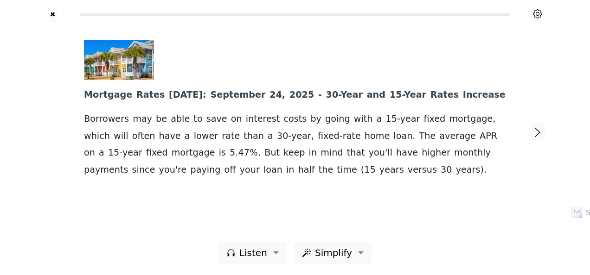
click at [274, 63] on div at bounding box center [291, 59] width 415 height 39
click at [340, 93] on span "Year" at bounding box center [351, 95] width 22 height 12
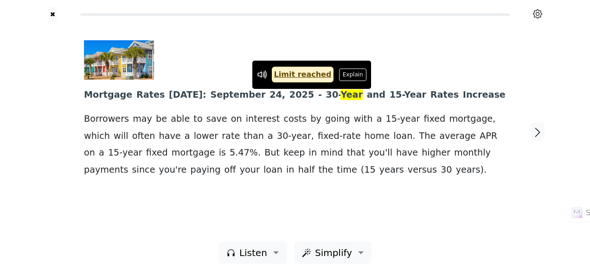
click at [311, 50] on div at bounding box center [291, 59] width 415 height 39
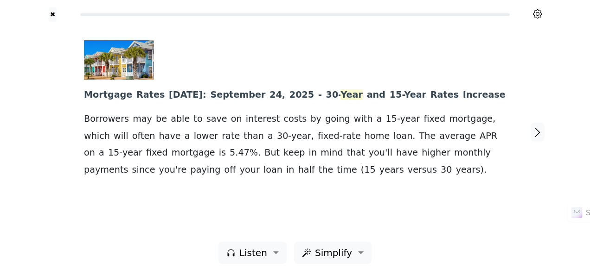
click at [340, 94] on span "Year" at bounding box center [351, 95] width 22 height 12
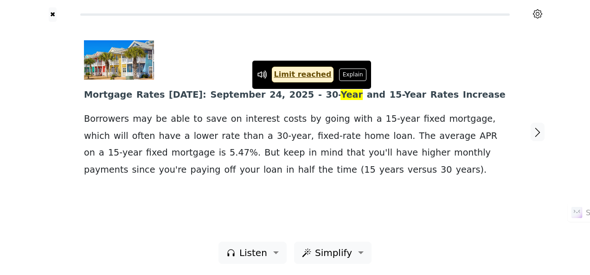
click at [299, 35] on div "Mortgage Rates Today : September 24 , 2025 - 30- Year and 15- Year Rates Increa…" at bounding box center [295, 132] width 440 height 220
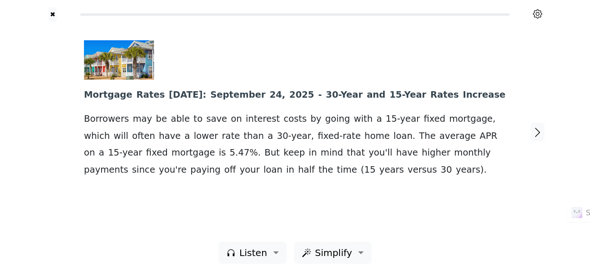
click at [326, 96] on span "30-" at bounding box center [333, 95] width 15 height 12
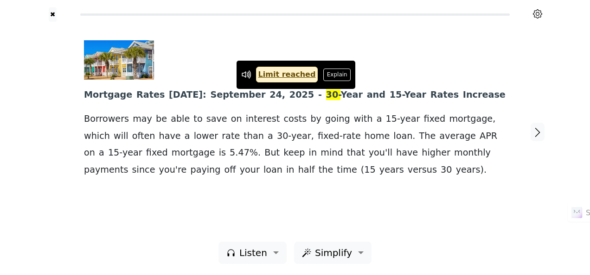
click at [293, 42] on div at bounding box center [291, 59] width 415 height 39
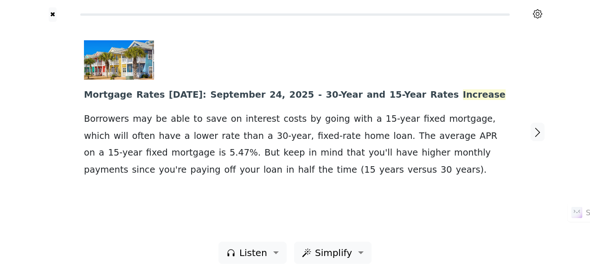
click at [463, 96] on span "Increase" at bounding box center [484, 95] width 43 height 12
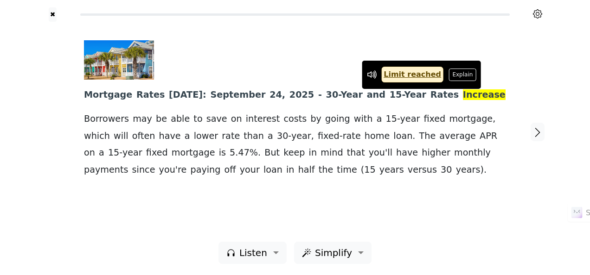
click at [438, 38] on div "Mortgage Rates Today : September 24 , 2025 - 30- Year and 15- Year Rates Increa…" at bounding box center [295, 132] width 440 height 220
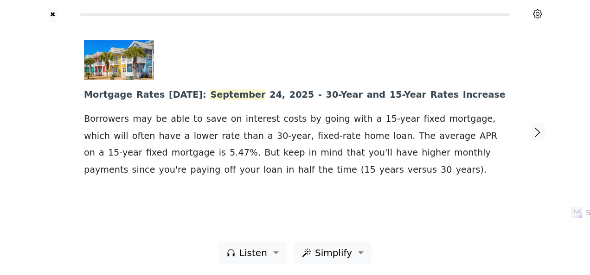
click at [211, 94] on span "September" at bounding box center [237, 95] width 55 height 12
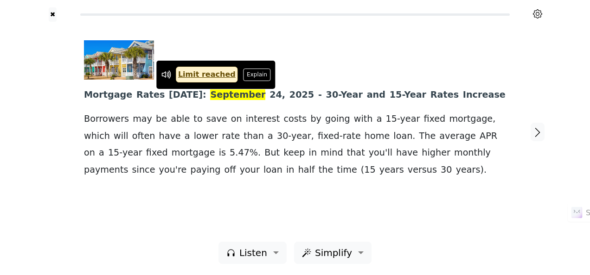
click at [237, 44] on div at bounding box center [291, 59] width 415 height 39
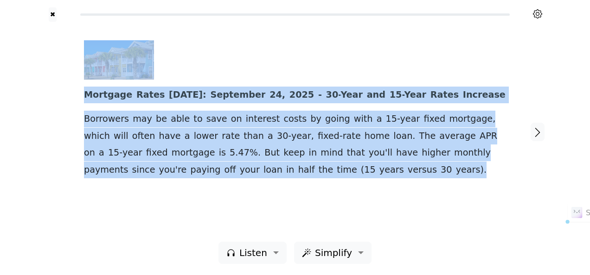
drag, startPoint x: 69, startPoint y: 106, endPoint x: 461, endPoint y: 174, distance: 398.0
click at [461, 174] on div "Mortgage Rates Today : September 24 , 2025 - 30- Year and 15- Year Rates Increa…" at bounding box center [295, 132] width 528 height 220
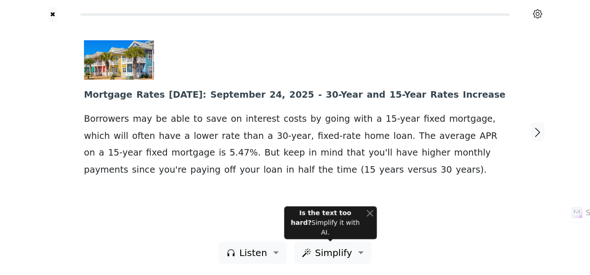
click at [353, 176] on div "Mortgage Rates Today : September 24 , 2025 - 30- Year and 15- Year Rates Increa…" at bounding box center [295, 109] width 422 height 138
click at [407, 172] on span "versus" at bounding box center [421, 171] width 29 height 12
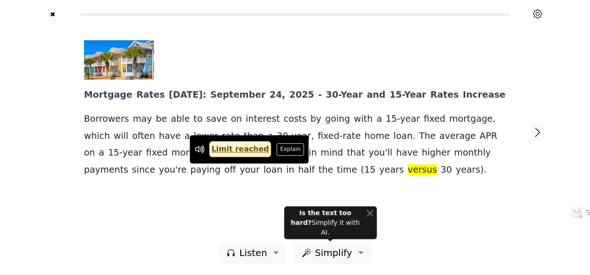
click at [336, 179] on div "Mortgage Rates Today : September 24 , 2025 - 30- Year and 15- Year Rates Increa…" at bounding box center [295, 132] width 440 height 220
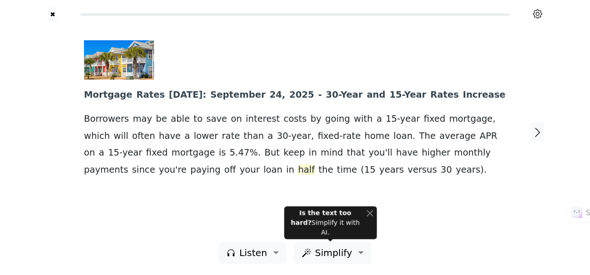
click at [298, 170] on span "half" at bounding box center [306, 171] width 17 height 12
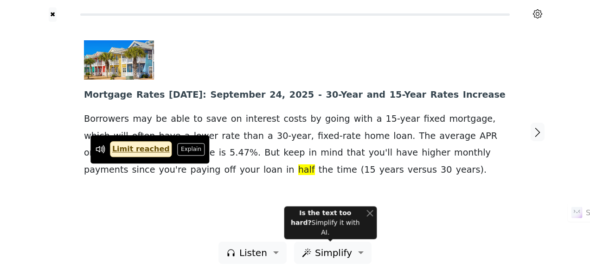
click at [145, 197] on div "Mortgage Rates Today : September 24 , 2025 - 30- Year and 15- Year Rates Increa…" at bounding box center [295, 132] width 440 height 220
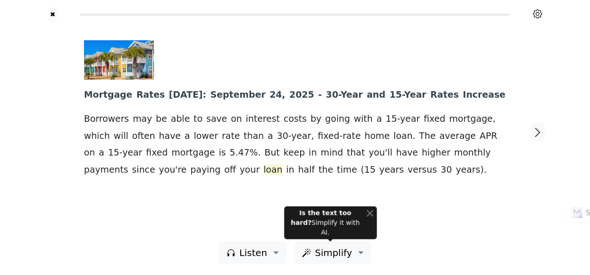
click at [263, 167] on span "loan" at bounding box center [272, 171] width 19 height 12
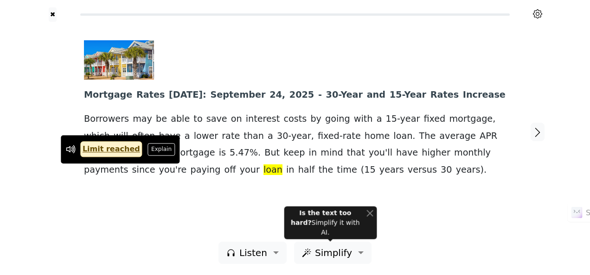
click at [140, 203] on div "Mortgage Rates Today : September 24 , 2025 - 30- Year and 15- Year Rates Increa…" at bounding box center [295, 132] width 440 height 220
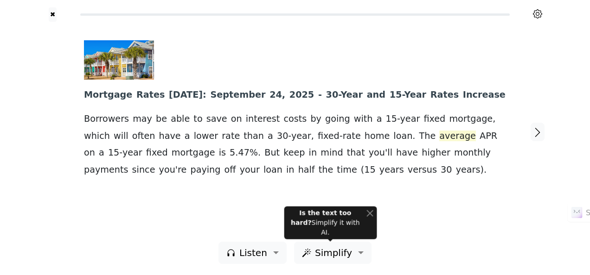
click at [439, 138] on span "average" at bounding box center [457, 137] width 37 height 12
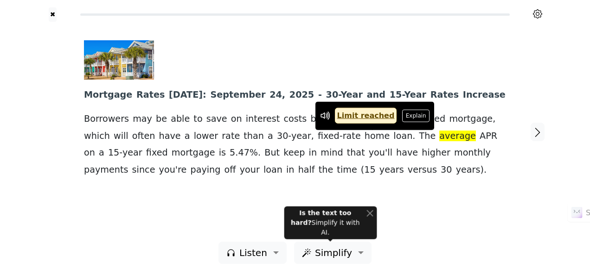
click at [406, 183] on div "Mortgage Rates Today : September 24 , 2025 - 30- Year and 15- Year Rates Increa…" at bounding box center [295, 132] width 440 height 220
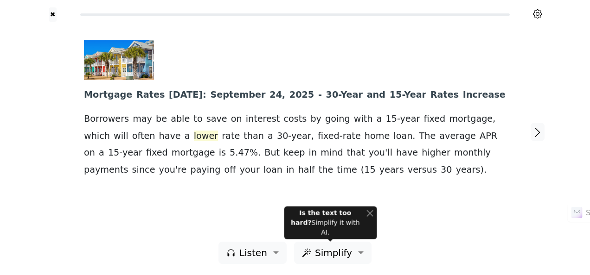
click at [194, 138] on span "lower" at bounding box center [206, 137] width 24 height 12
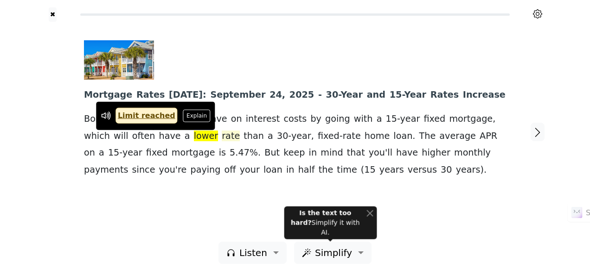
click at [222, 139] on span "rate" at bounding box center [231, 137] width 18 height 12
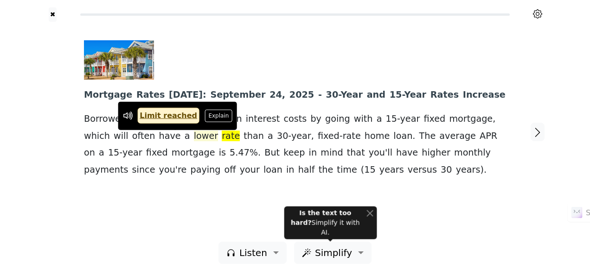
click at [194, 137] on span "lower" at bounding box center [206, 137] width 24 height 12
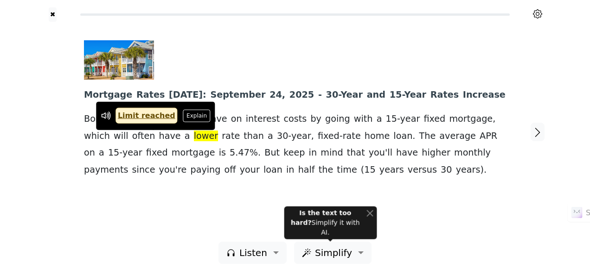
click at [282, 48] on div at bounding box center [291, 59] width 415 height 39
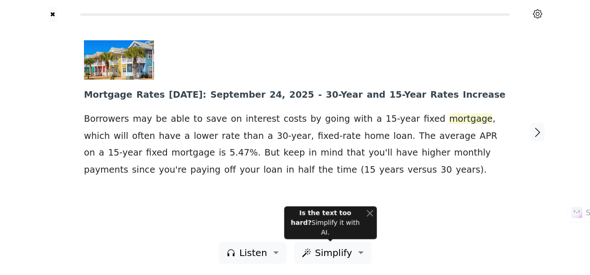
click at [449, 119] on span "mortgage" at bounding box center [471, 120] width 44 height 12
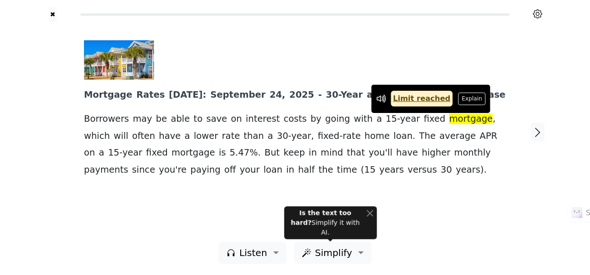
click at [427, 68] on div at bounding box center [291, 59] width 415 height 39
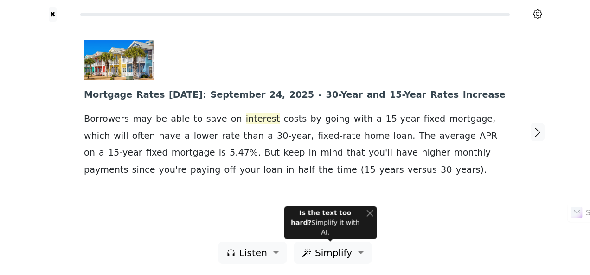
click at [246, 123] on span "interest" at bounding box center [263, 120] width 34 height 12
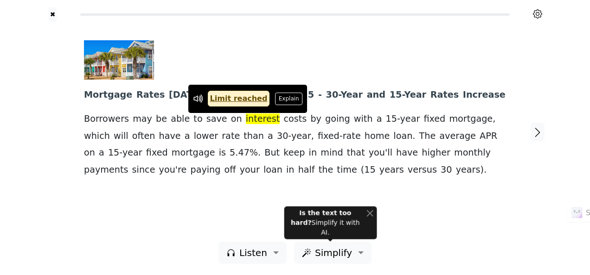
click at [230, 61] on div at bounding box center [291, 59] width 415 height 39
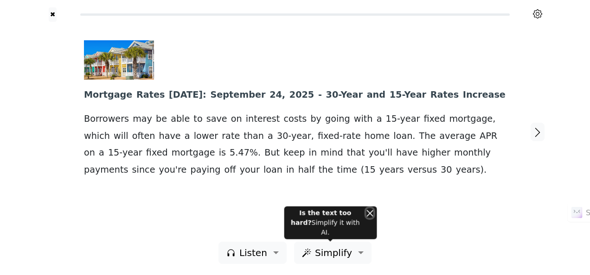
click at [370, 218] on button "Close" at bounding box center [369, 214] width 7 height 10
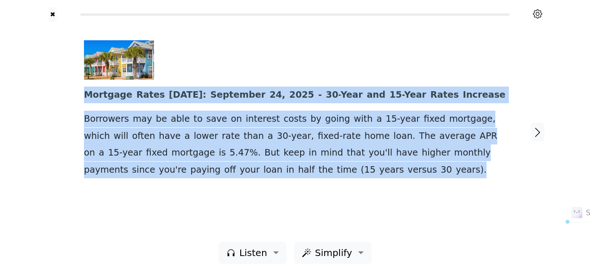
drag, startPoint x: 103, startPoint y: 100, endPoint x: 312, endPoint y: 178, distance: 223.8
click at [312, 178] on div "Mortgage Rates Today : September 24 , 2025 - 30- Year and 15- Year Rates Increa…" at bounding box center [295, 132] width 440 height 220
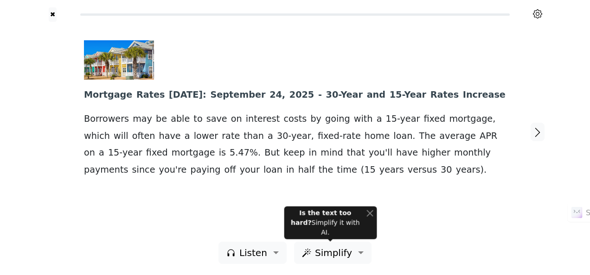
click at [204, 50] on div at bounding box center [291, 59] width 415 height 39
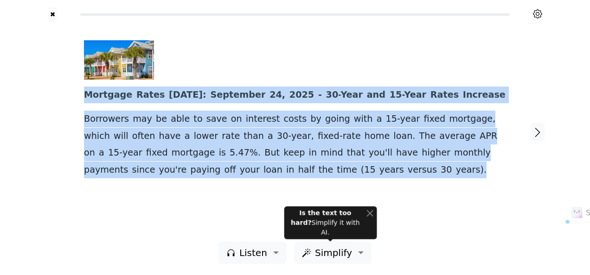
drag, startPoint x: 78, startPoint y: 95, endPoint x: 303, endPoint y: 174, distance: 238.2
click at [303, 174] on div "Mortgage Rates Today : September 24 , 2025 - 30- Year and 15- Year Rates Increa…" at bounding box center [295, 132] width 440 height 220
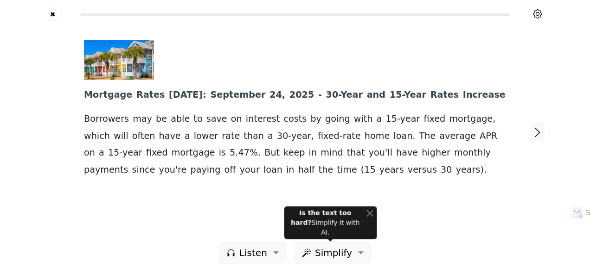
drag, startPoint x: 303, startPoint y: 174, endPoint x: 332, endPoint y: 174, distance: 28.7
click at [332, 174] on div "Mortgage Rates Today : September 24 , 2025 - 30- Year and 15- Year Rates Increa…" at bounding box center [295, 109] width 422 height 138
drag, startPoint x: 369, startPoint y: 221, endPoint x: 368, endPoint y: 216, distance: 5.0
click at [369, 218] on button "Close" at bounding box center [369, 214] width 7 height 10
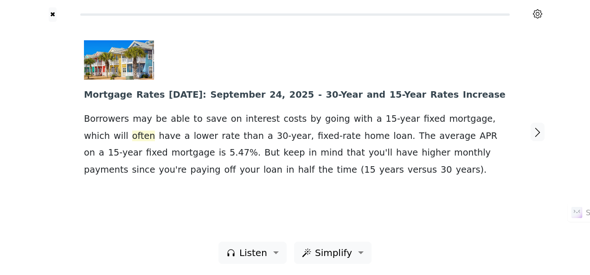
click at [132, 135] on span "often" at bounding box center [143, 137] width 23 height 12
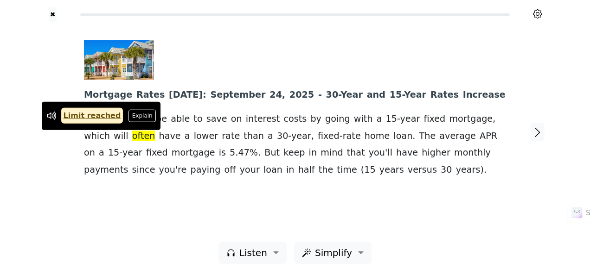
click at [256, 54] on div at bounding box center [291, 59] width 415 height 39
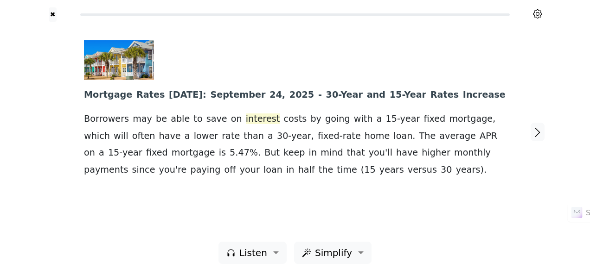
click at [246, 118] on span "interest" at bounding box center [263, 120] width 34 height 12
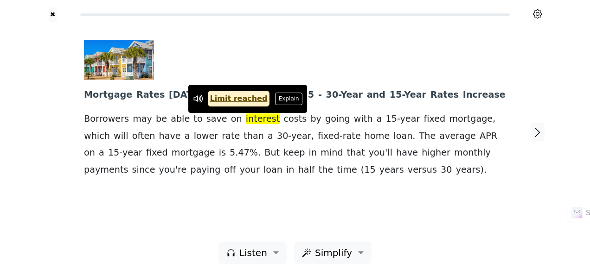
click at [237, 54] on div at bounding box center [291, 59] width 415 height 39
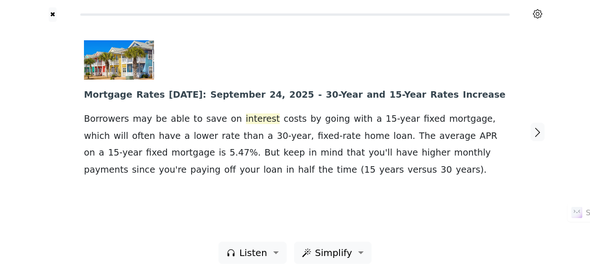
click at [246, 121] on span "interest" at bounding box center [263, 120] width 34 height 12
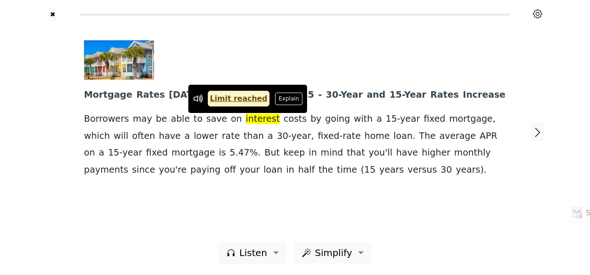
click at [276, 57] on div at bounding box center [291, 59] width 415 height 39
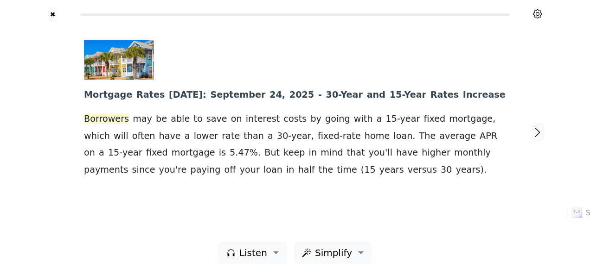
click at [103, 119] on span "Borrowers" at bounding box center [106, 120] width 45 height 12
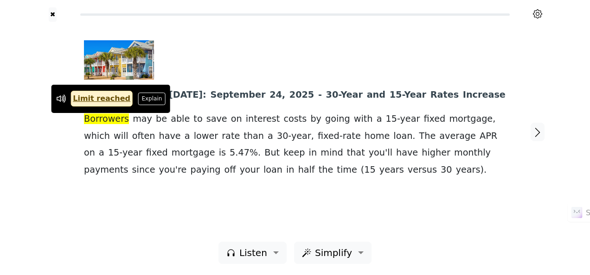
click at [254, 55] on div at bounding box center [291, 59] width 415 height 39
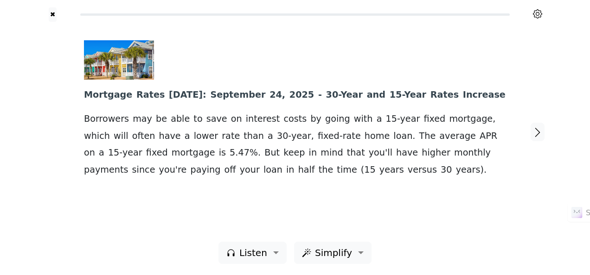
click at [192, 53] on div at bounding box center [291, 59] width 415 height 39
click at [104, 117] on span "Borrowers" at bounding box center [106, 120] width 45 height 12
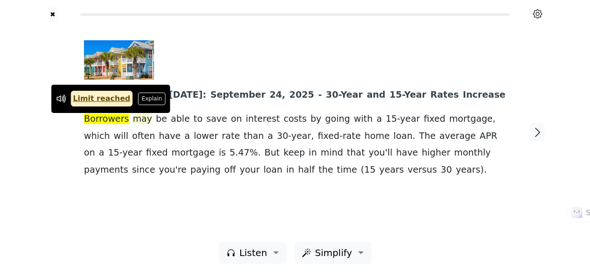
click at [136, 118] on span "may" at bounding box center [142, 120] width 19 height 12
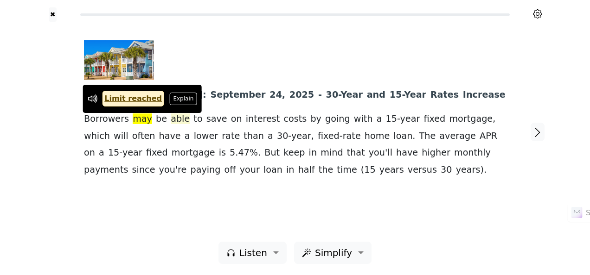
click at [171, 117] on span "able" at bounding box center [180, 120] width 19 height 12
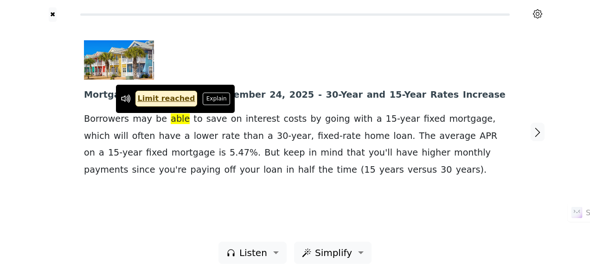
click at [206, 67] on div at bounding box center [291, 59] width 415 height 39
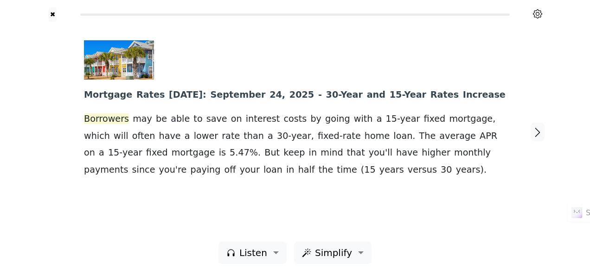
click at [98, 119] on span "Borrowers" at bounding box center [106, 120] width 45 height 12
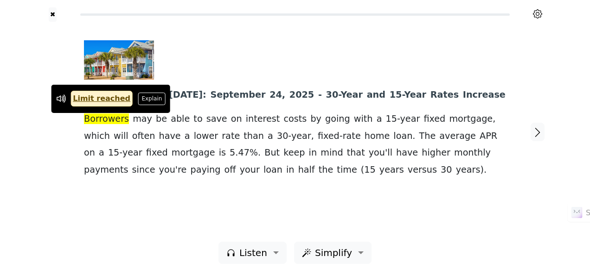
click at [232, 45] on div at bounding box center [291, 59] width 415 height 39
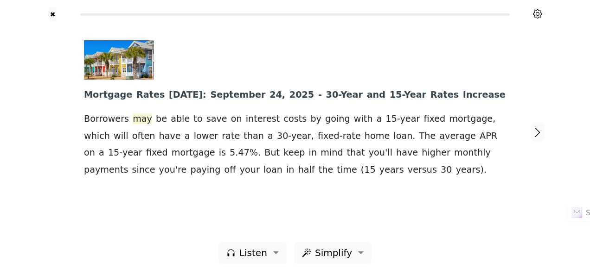
click at [136, 119] on span "may" at bounding box center [142, 120] width 19 height 12
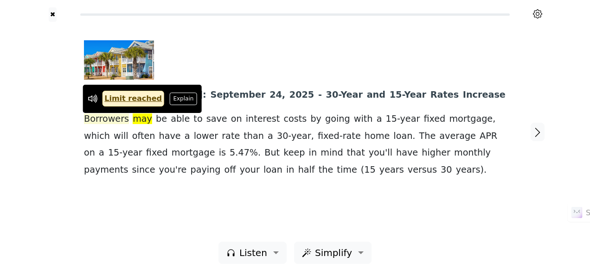
click at [108, 122] on span "Borrowers" at bounding box center [106, 120] width 45 height 12
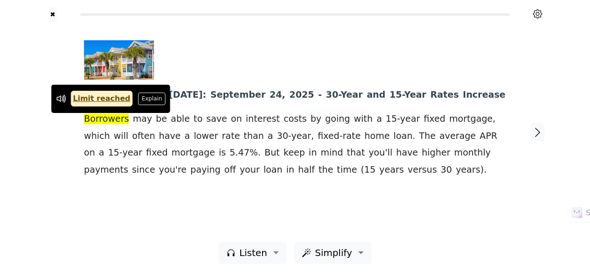
click at [237, 45] on div at bounding box center [291, 59] width 415 height 39
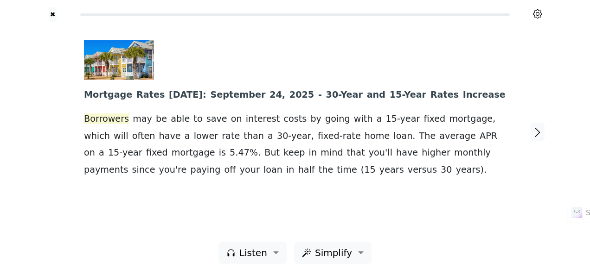
click at [102, 119] on span "Borrowers" at bounding box center [106, 120] width 45 height 12
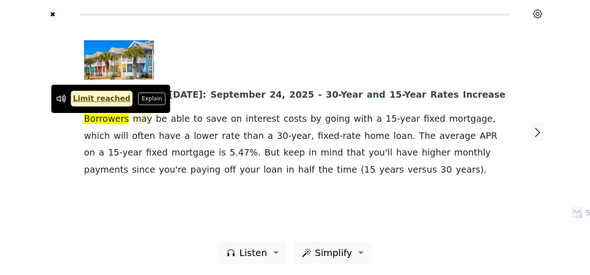
click at [136, 122] on span "may" at bounding box center [142, 120] width 19 height 12
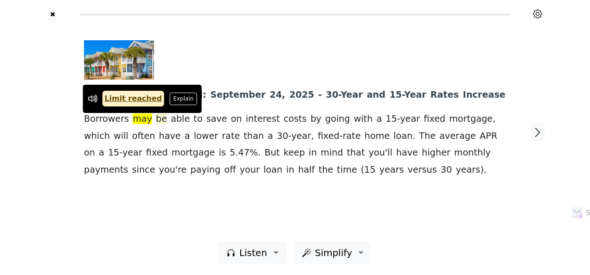
click at [156, 121] on span "be" at bounding box center [161, 120] width 11 height 12
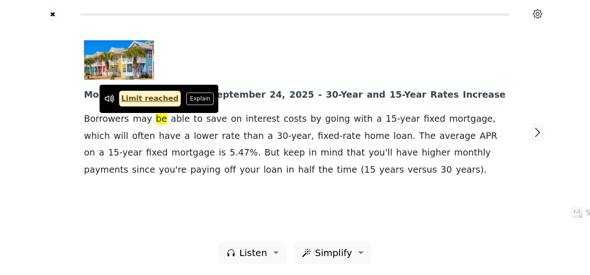
click at [486, 96] on div "Mortgage Rates Today : September 24 , 2025 - 30- Year and 15- Year Rates Increa…" at bounding box center [295, 109] width 422 height 138
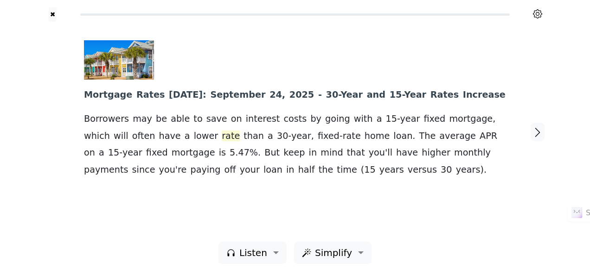
click at [222, 137] on span "rate" at bounding box center [231, 137] width 18 height 12
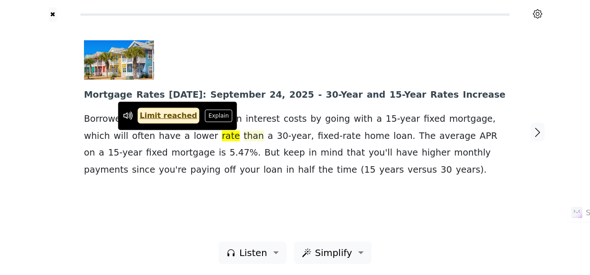
click at [243, 134] on span "than" at bounding box center [253, 137] width 20 height 12
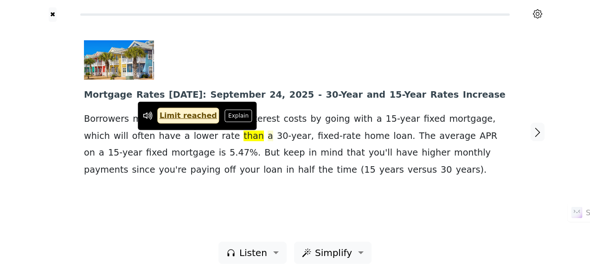
click at [264, 138] on span at bounding box center [266, 137] width 4 height 12
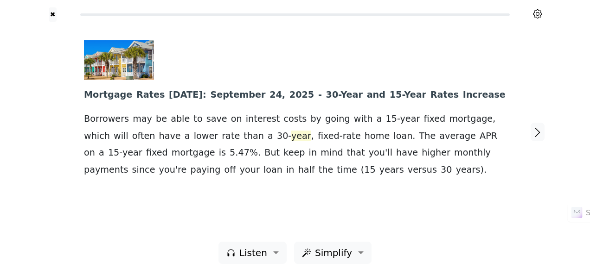
click at [291, 135] on span "year" at bounding box center [301, 137] width 20 height 12
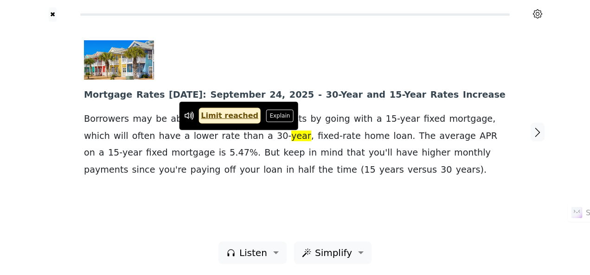
click at [317, 137] on span "fixed-rate" at bounding box center [338, 137] width 43 height 12
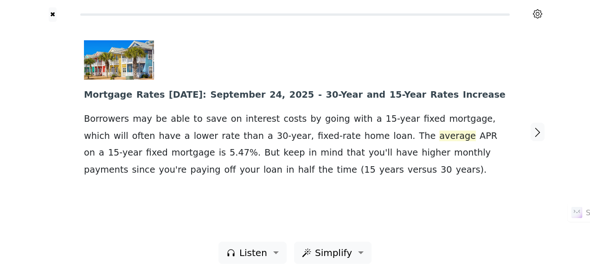
click at [439, 135] on span "average" at bounding box center [457, 137] width 37 height 12
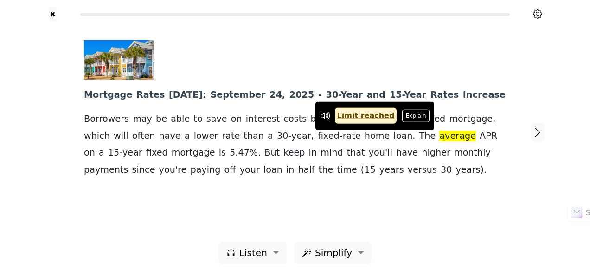
click at [415, 202] on div "Mortgage Rates Today : September 24 , 2025 - 30- Year and 15- Year Rates Increa…" at bounding box center [295, 132] width 440 height 220
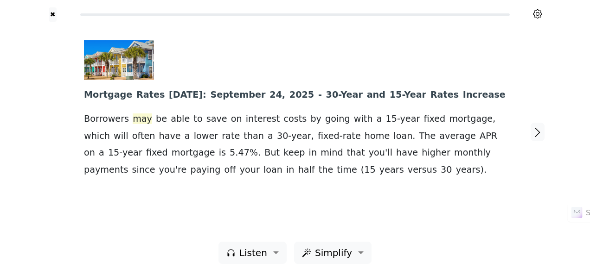
click at [140, 120] on span "may" at bounding box center [142, 120] width 19 height 12
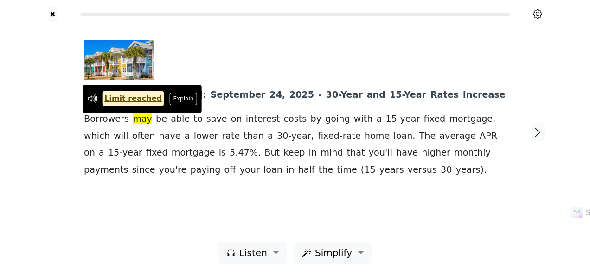
click at [288, 60] on div at bounding box center [291, 59] width 415 height 39
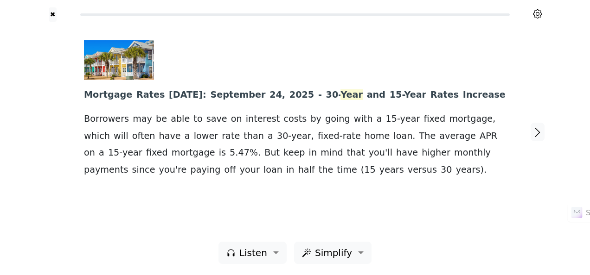
click at [340, 96] on span "Year" at bounding box center [351, 95] width 22 height 12
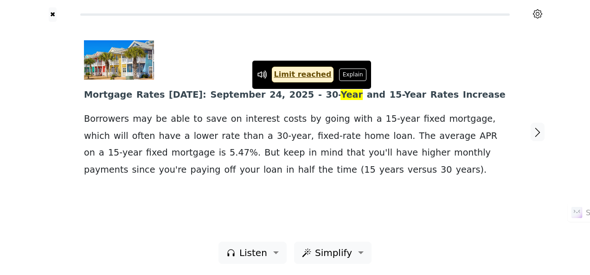
click at [326, 97] on span "30-" at bounding box center [333, 95] width 15 height 12
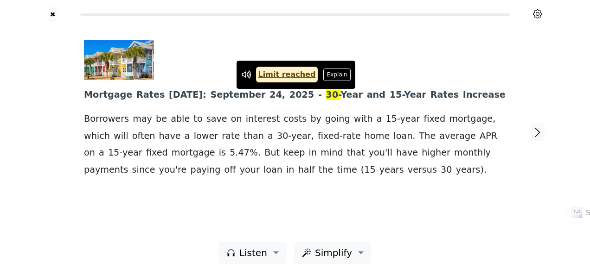
click at [382, 63] on div at bounding box center [291, 59] width 415 height 39
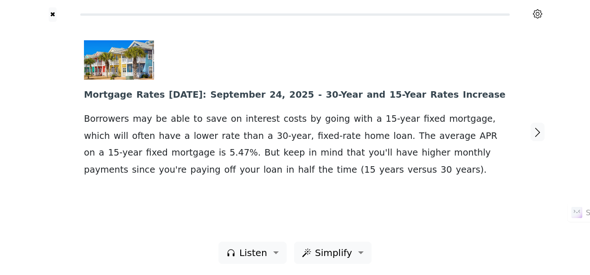
click at [317, 137] on span "fixed-rate" at bounding box center [338, 137] width 43 height 12
click at [243, 135] on span "than" at bounding box center [253, 137] width 20 height 12
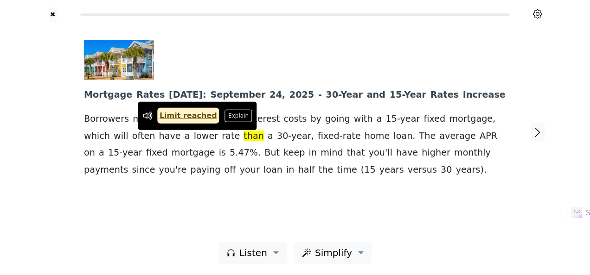
click at [251, 70] on div at bounding box center [291, 59] width 415 height 39
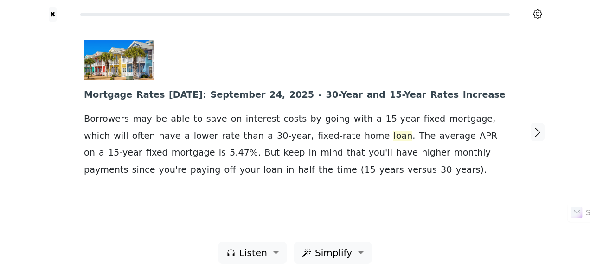
click at [393, 137] on span "loan" at bounding box center [402, 137] width 19 height 12
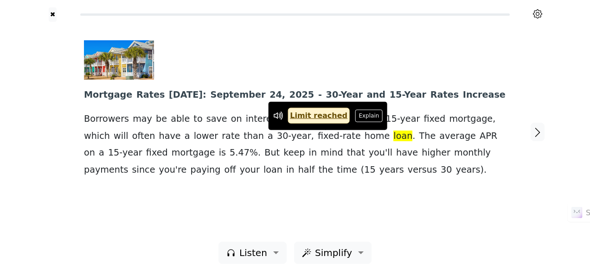
click at [343, 72] on div at bounding box center [291, 59] width 415 height 39
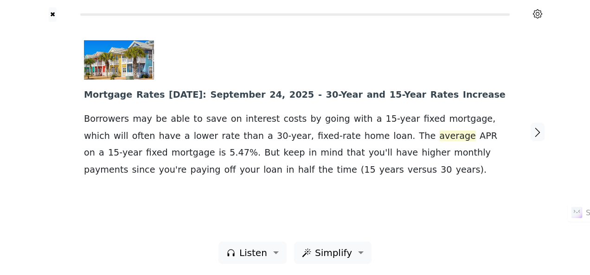
click at [439, 137] on span "average" at bounding box center [457, 137] width 37 height 12
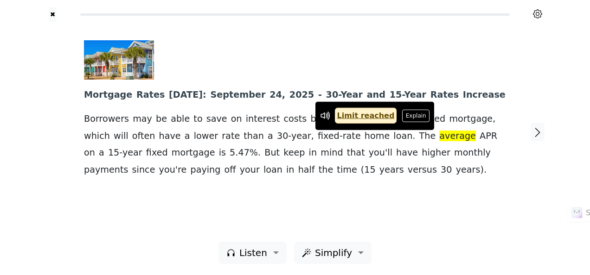
click at [372, 83] on div "Mortgage Rates Today : September 24 , 2025 - 30- Year and 15- Year Rates Increa…" at bounding box center [295, 109] width 422 height 138
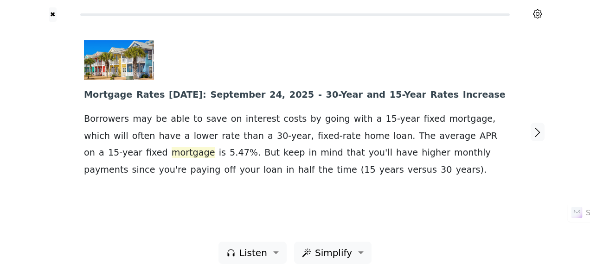
click at [171, 156] on span "mortgage" at bounding box center [193, 153] width 44 height 12
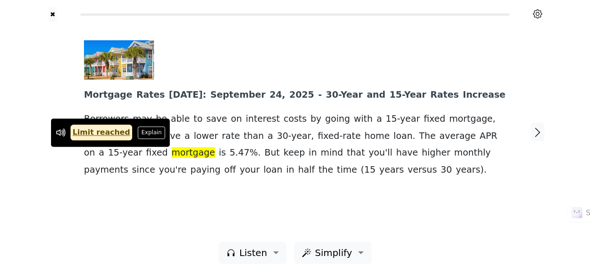
click at [189, 72] on div at bounding box center [291, 59] width 415 height 39
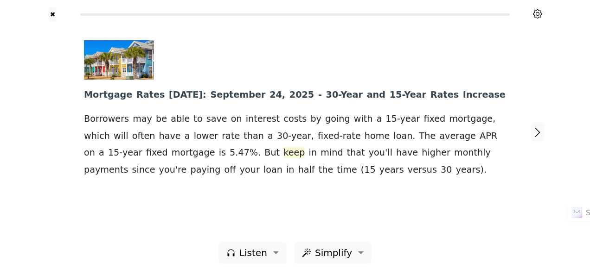
click at [283, 156] on span "keep" at bounding box center [293, 153] width 21 height 12
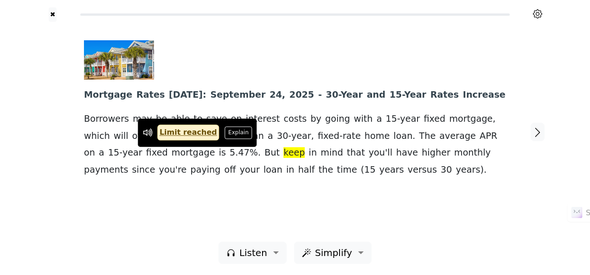
click at [211, 73] on div at bounding box center [291, 59] width 415 height 39
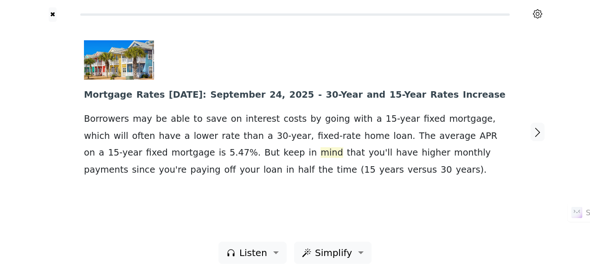
click at [320, 158] on span "mind" at bounding box center [331, 153] width 22 height 12
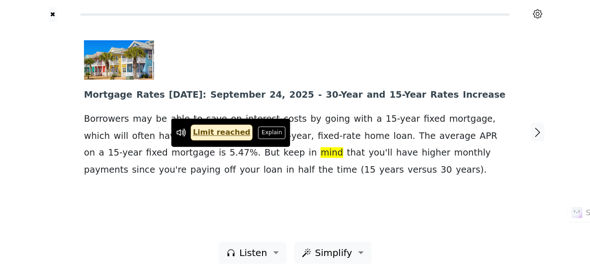
click at [359, 211] on div "Mortgage Rates Today : September 24 , 2025 - 30- Year and 15- Year Rates Increa…" at bounding box center [295, 132] width 440 height 220
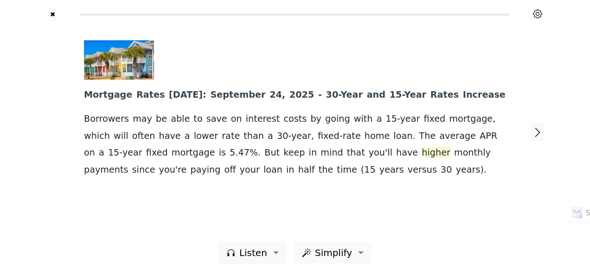
click at [421, 154] on span "higher" at bounding box center [435, 153] width 29 height 12
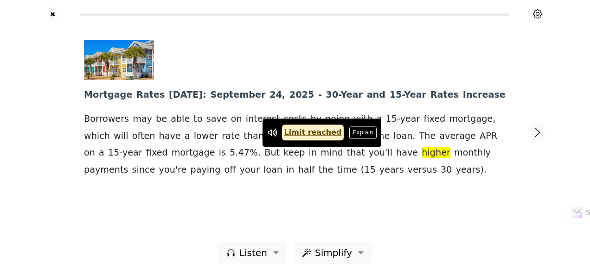
click at [310, 168] on div "Mortgage Rates Today : September 24 , 2025 - 30- Year and 15- Year Rates Increa…" at bounding box center [295, 109] width 422 height 138
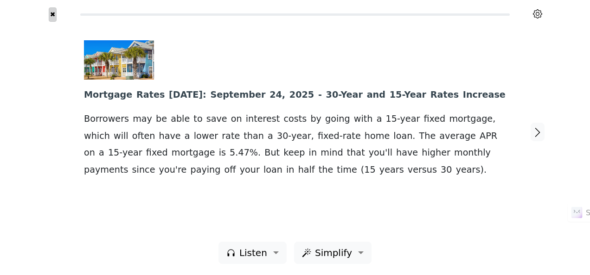
click at [52, 13] on button "✖" at bounding box center [53, 14] width 8 height 14
